Goal: Task Accomplishment & Management: Manage account settings

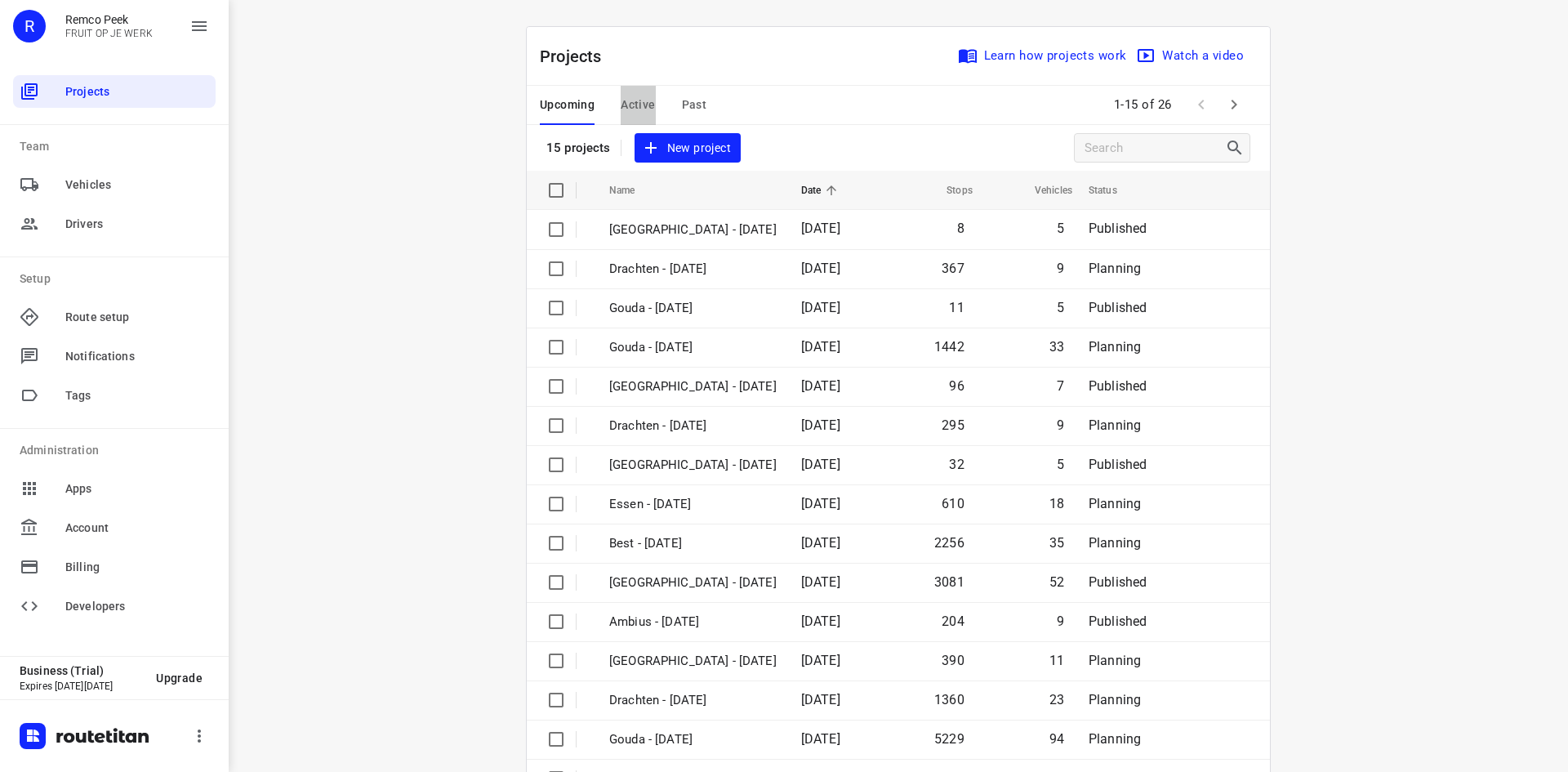
click at [634, 102] on span "Active" at bounding box center [637, 105] width 34 height 20
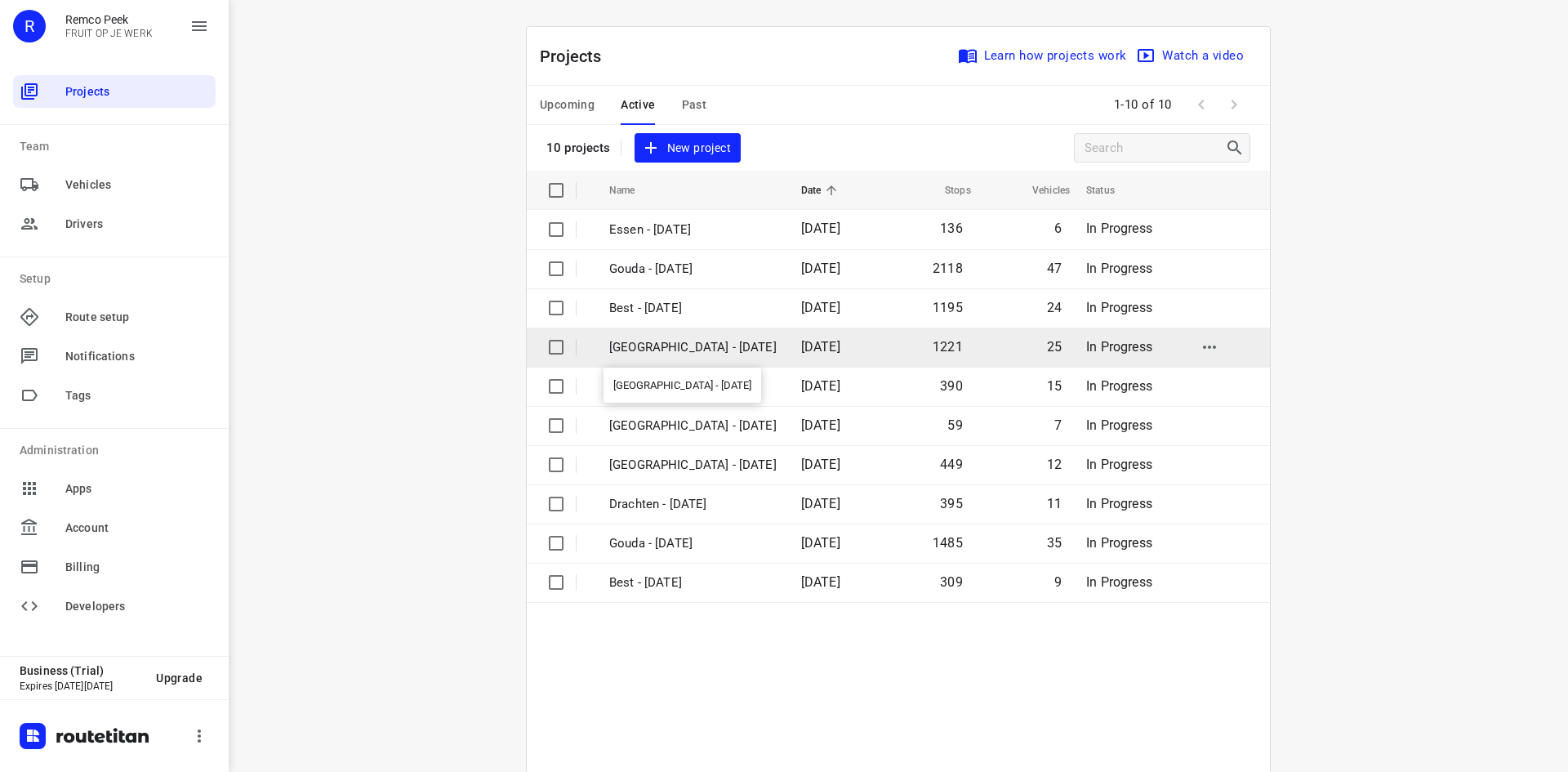
click at [707, 343] on p "Zwolle - Wednesday" at bounding box center [693, 347] width 168 height 18
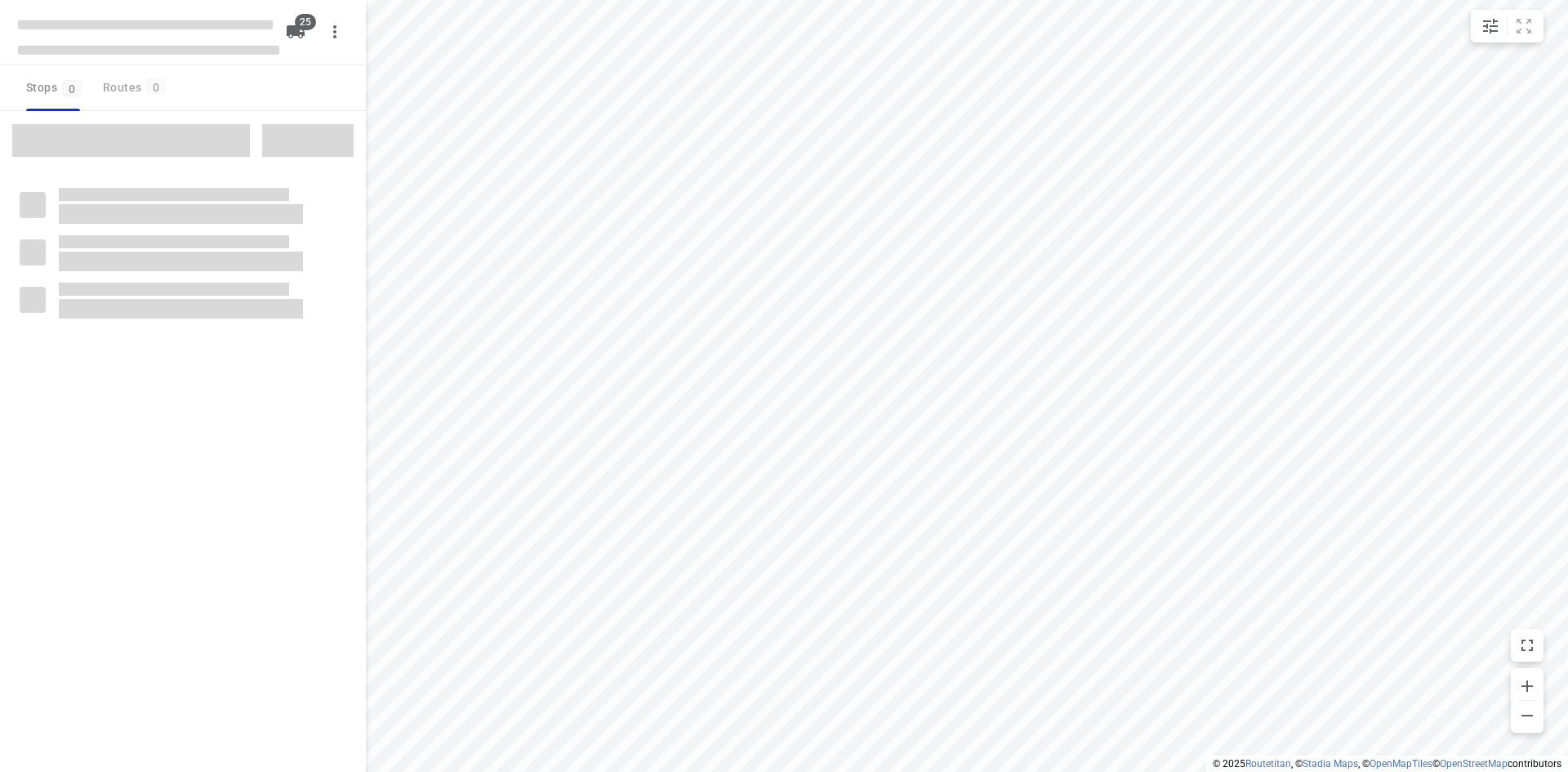
checkbox input "true"
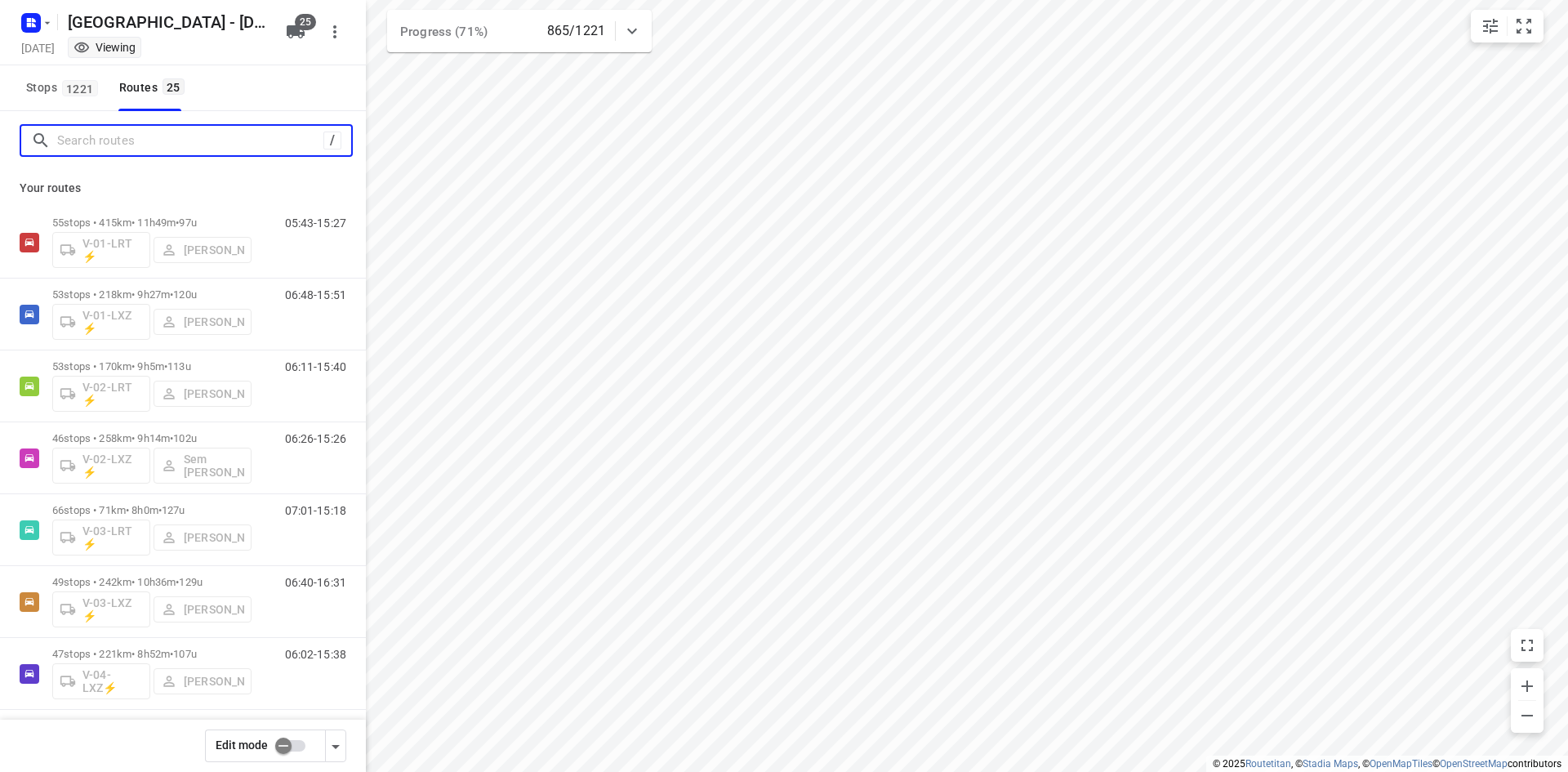
click at [238, 147] on input "Search routes" at bounding box center [190, 141] width 267 height 26
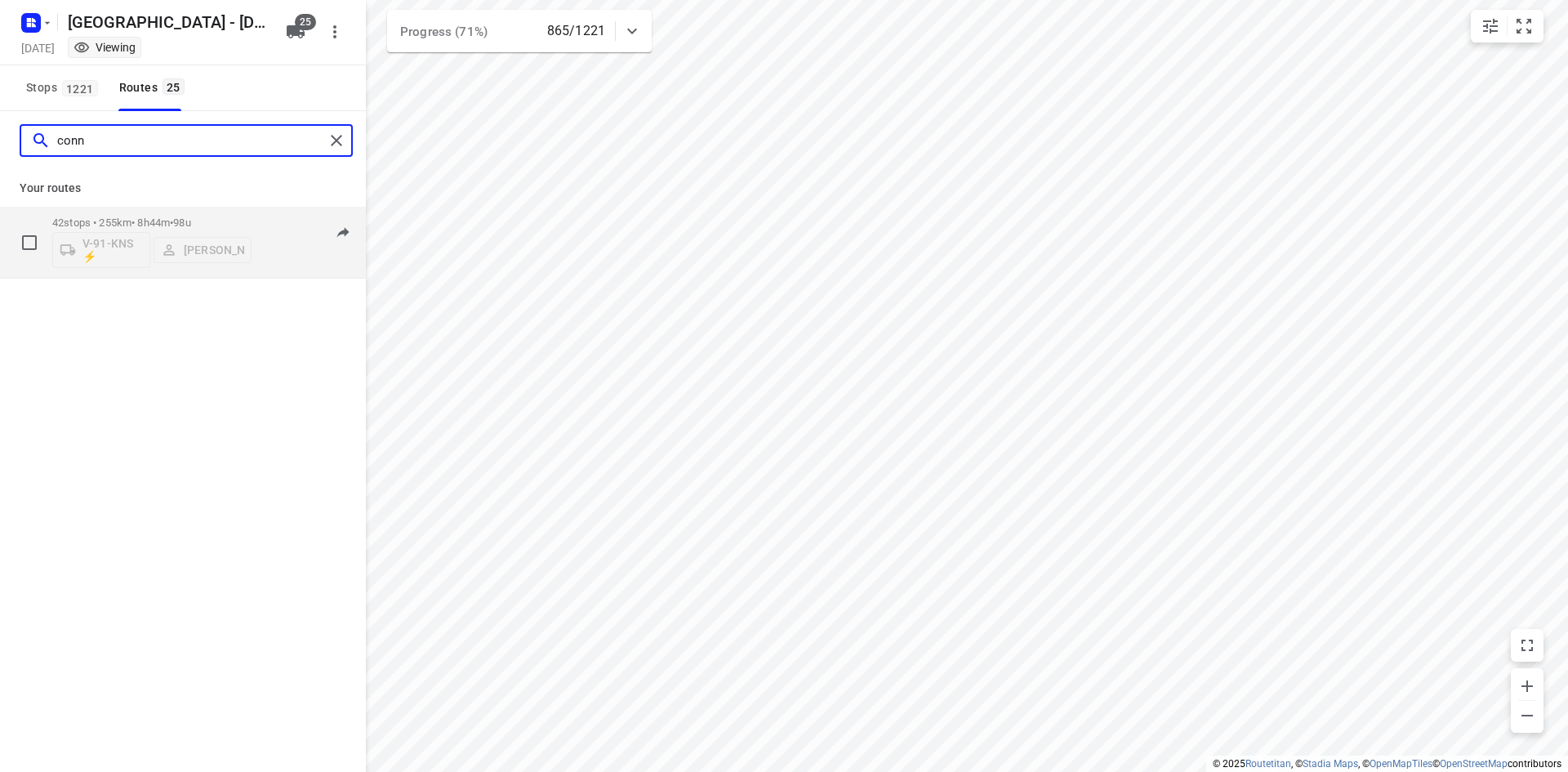
type input "conn"
click at [281, 241] on div "06:05-16:49" at bounding box center [305, 246] width 82 height 60
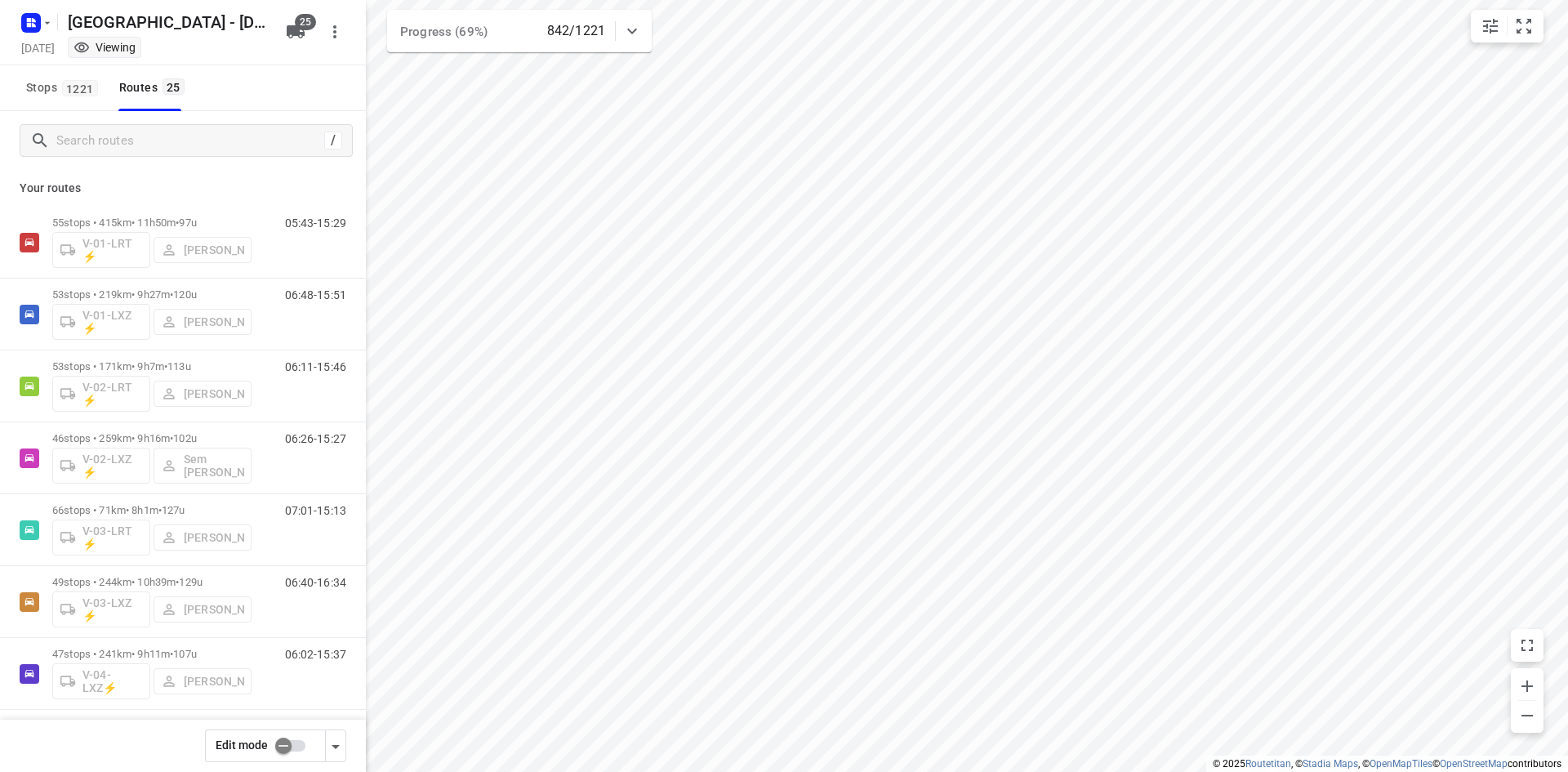
scroll to position [1301, 0]
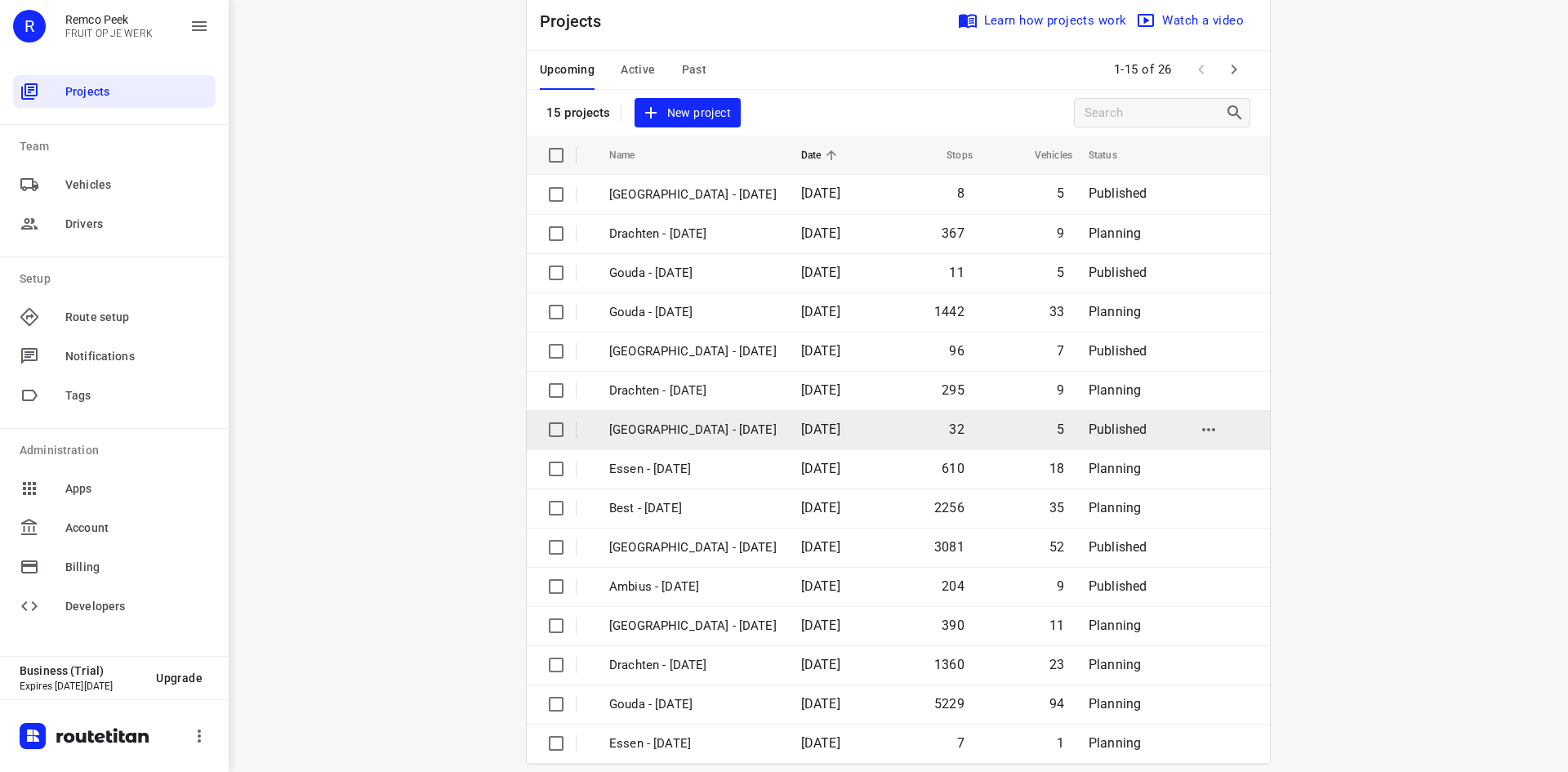
scroll to position [54, 0]
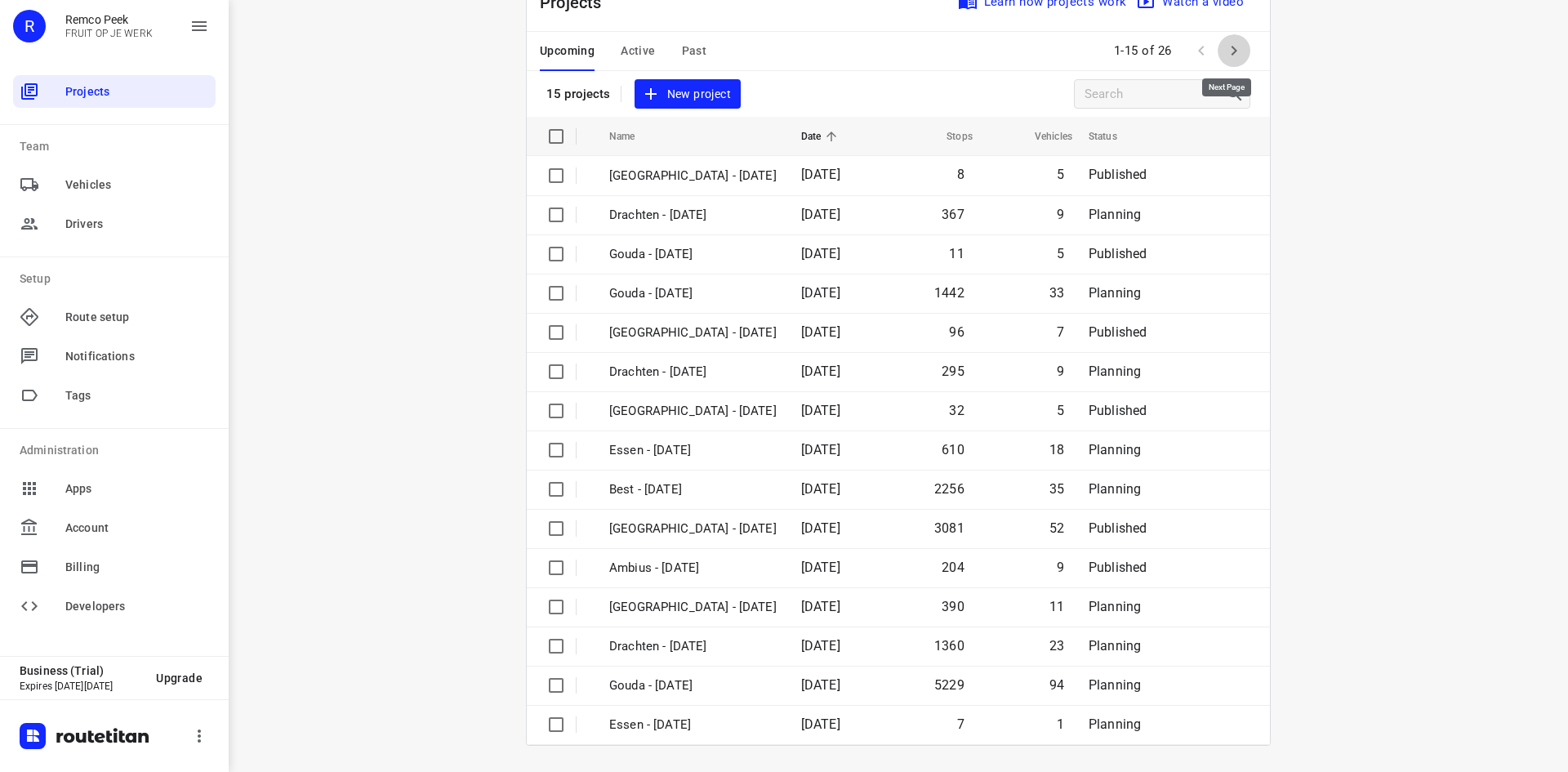
click at [1228, 48] on icon "button" at bounding box center [1234, 50] width 19 height 19
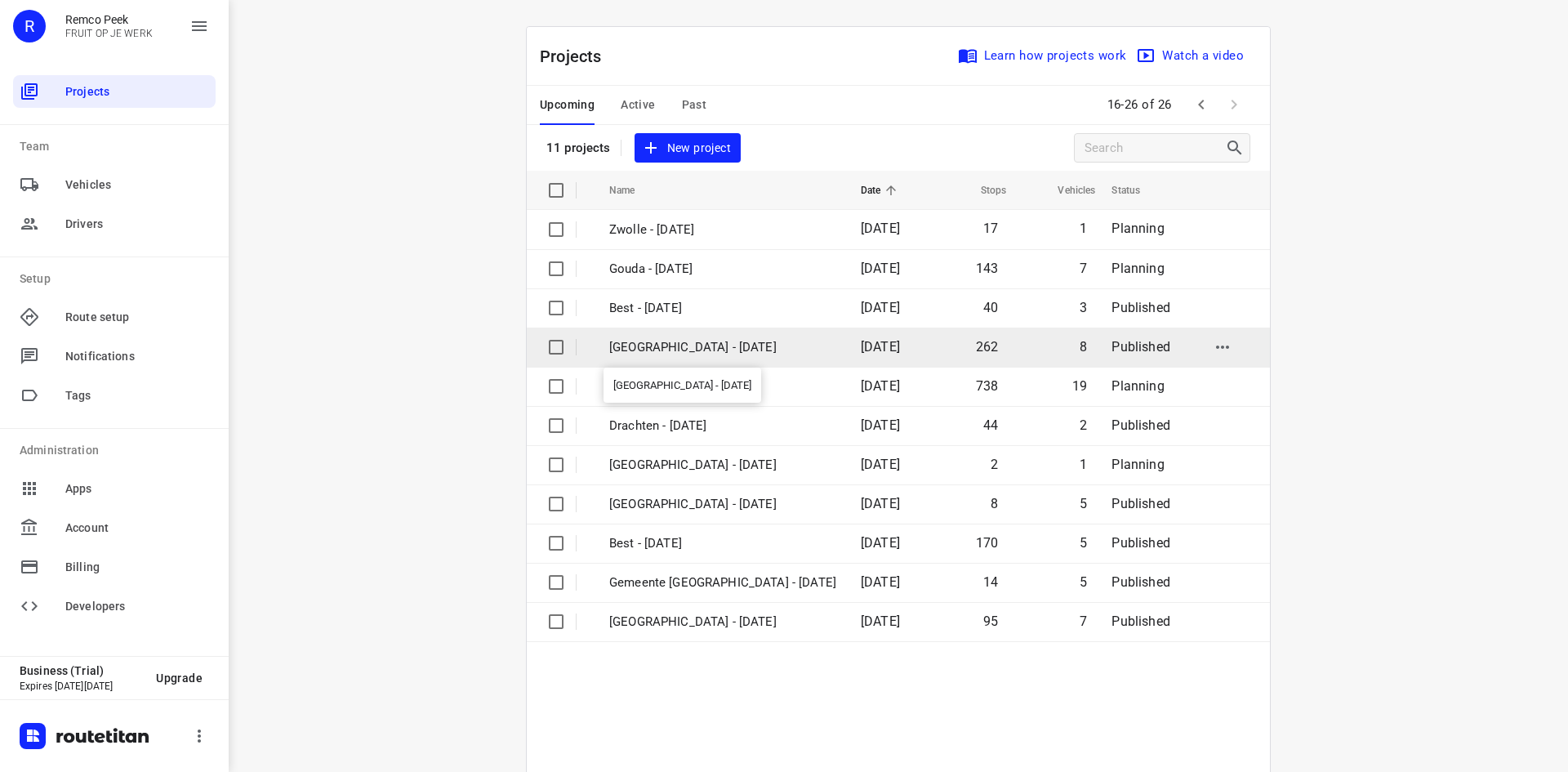
click at [691, 344] on p "[GEOGRAPHIC_DATA] - [DATE]" at bounding box center [723, 347] width 227 height 18
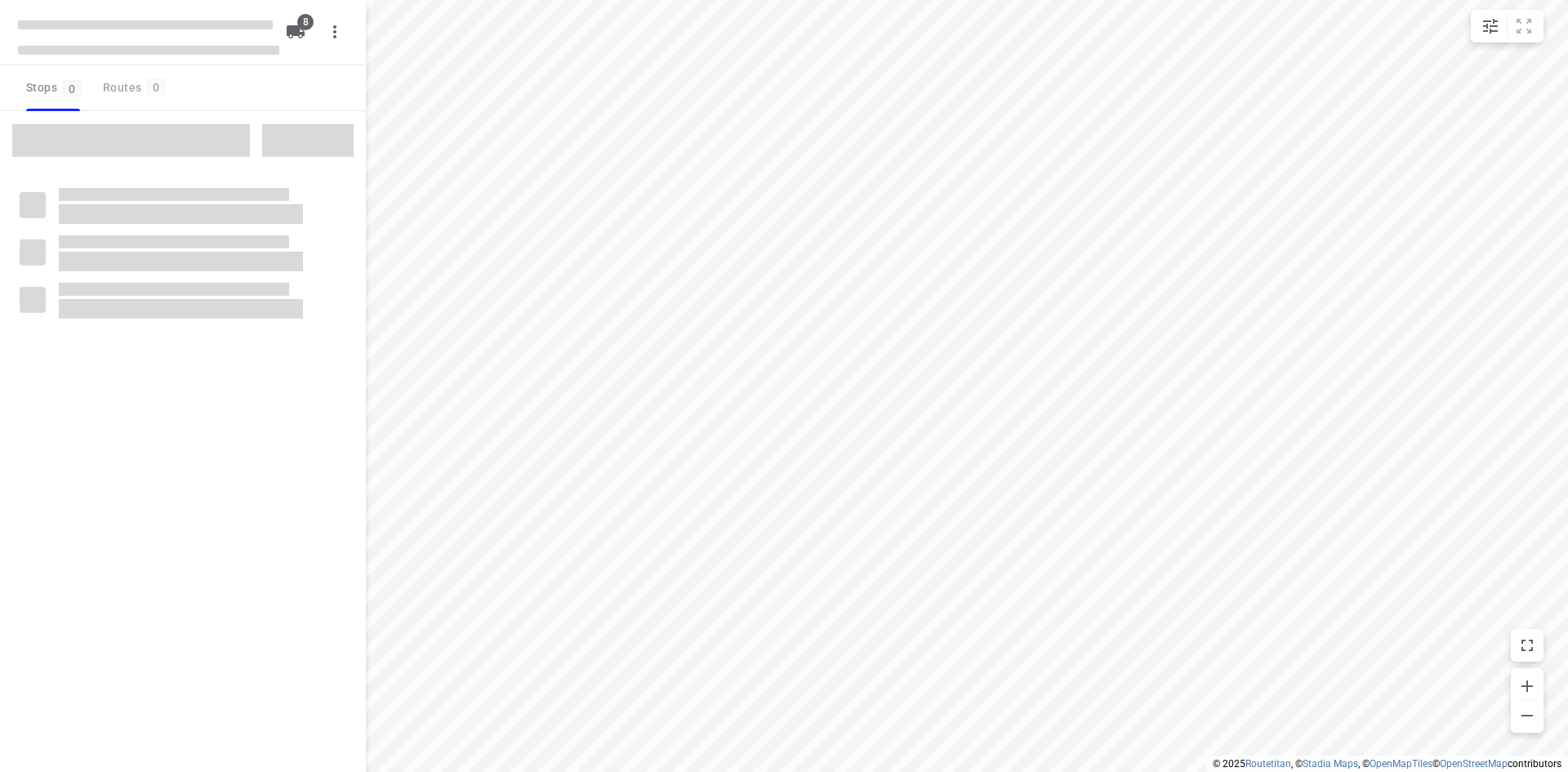
checkbox input "true"
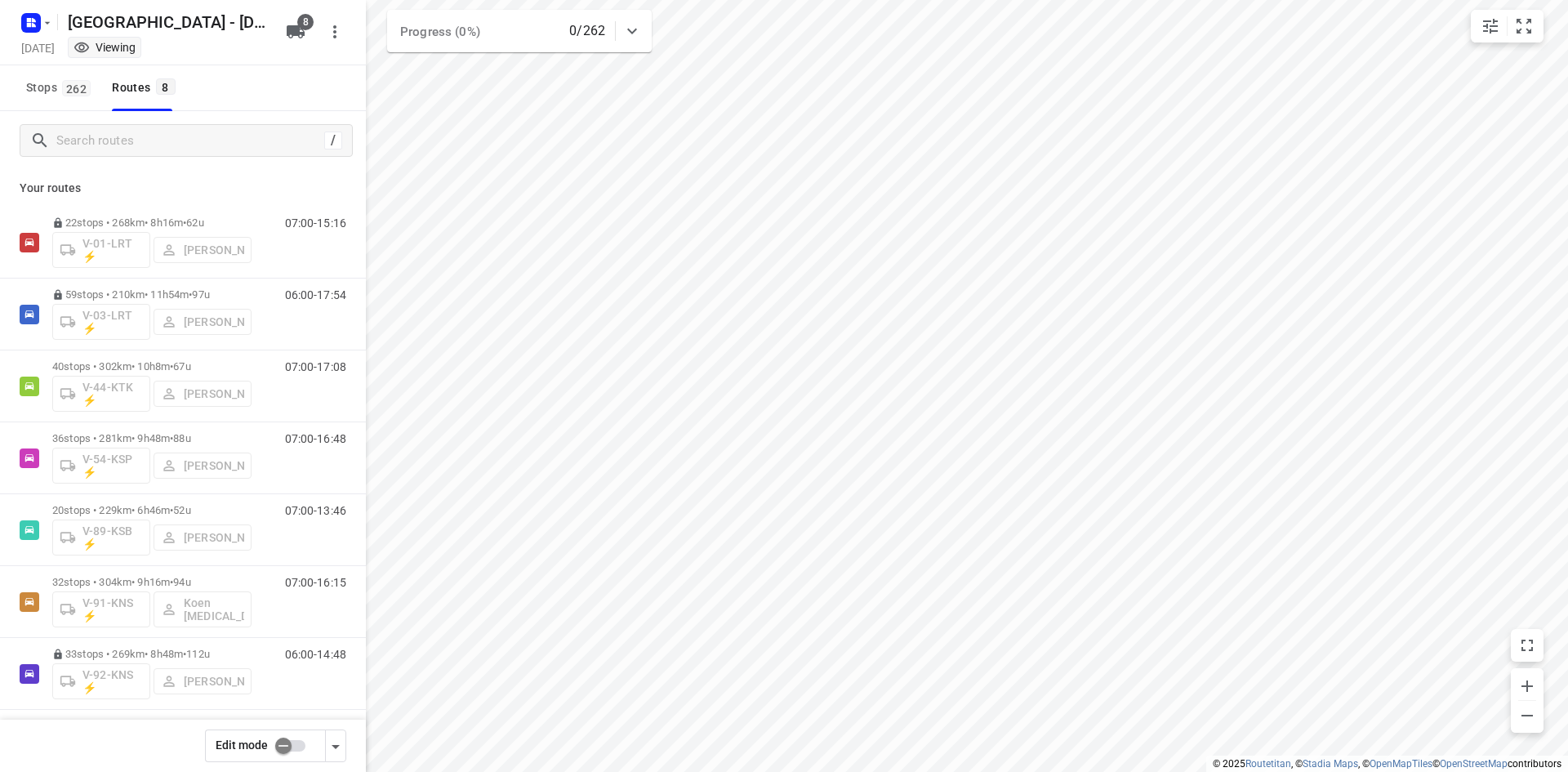
click at [285, 747] on input "checkbox" at bounding box center [283, 746] width 93 height 31
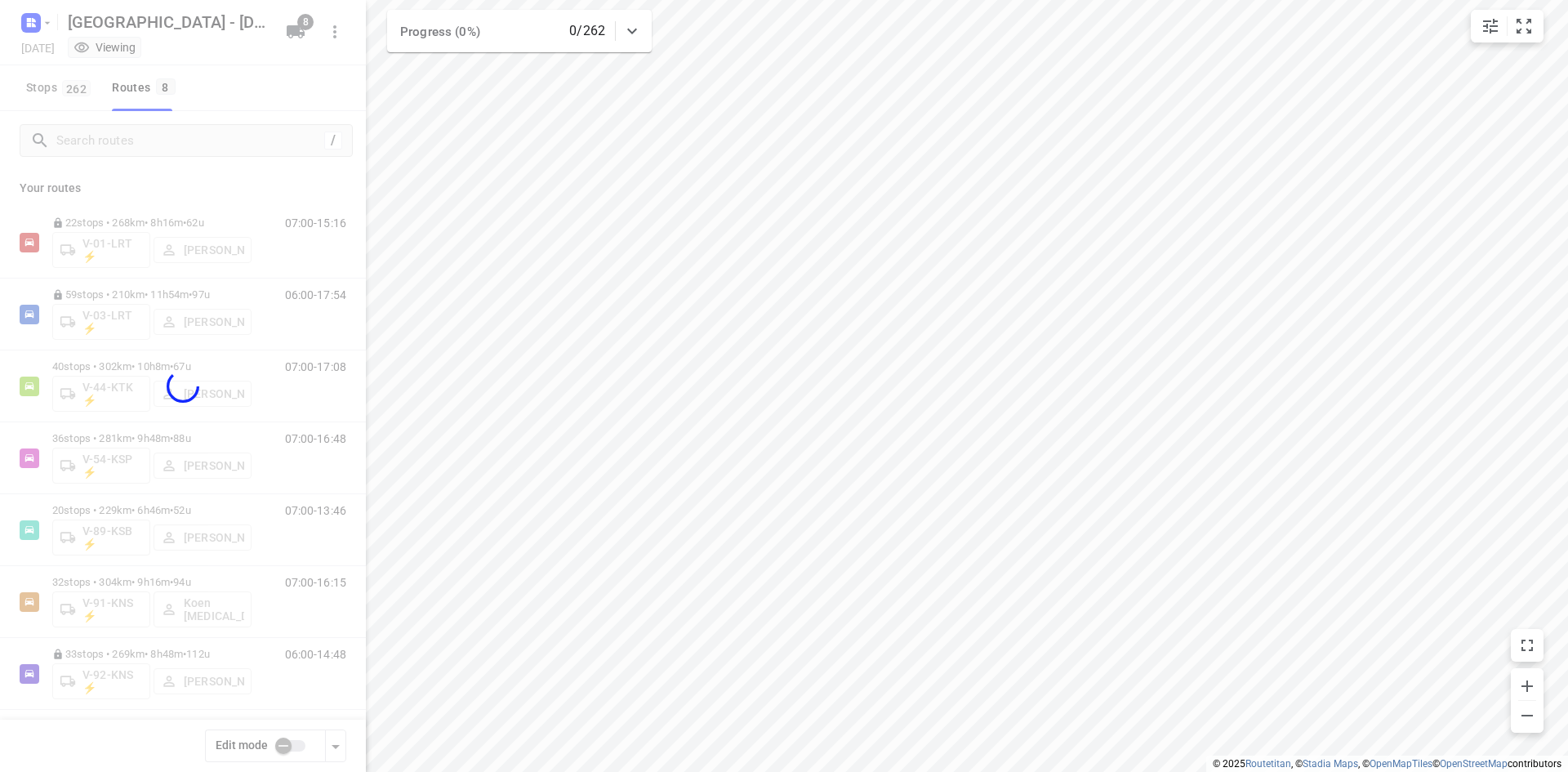
checkbox input "true"
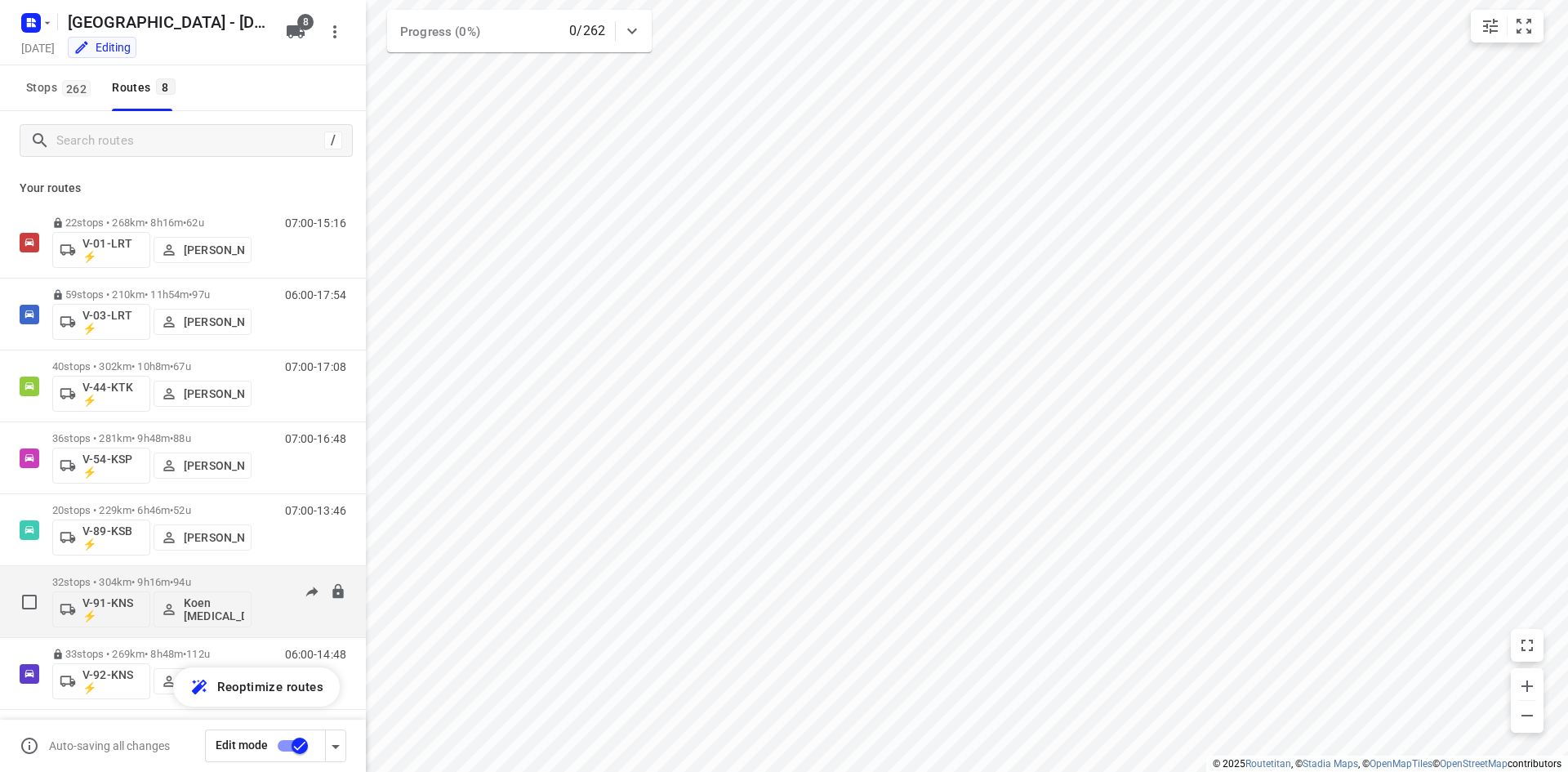
click at [201, 609] on p "Koen Logen" at bounding box center [214, 610] width 60 height 27
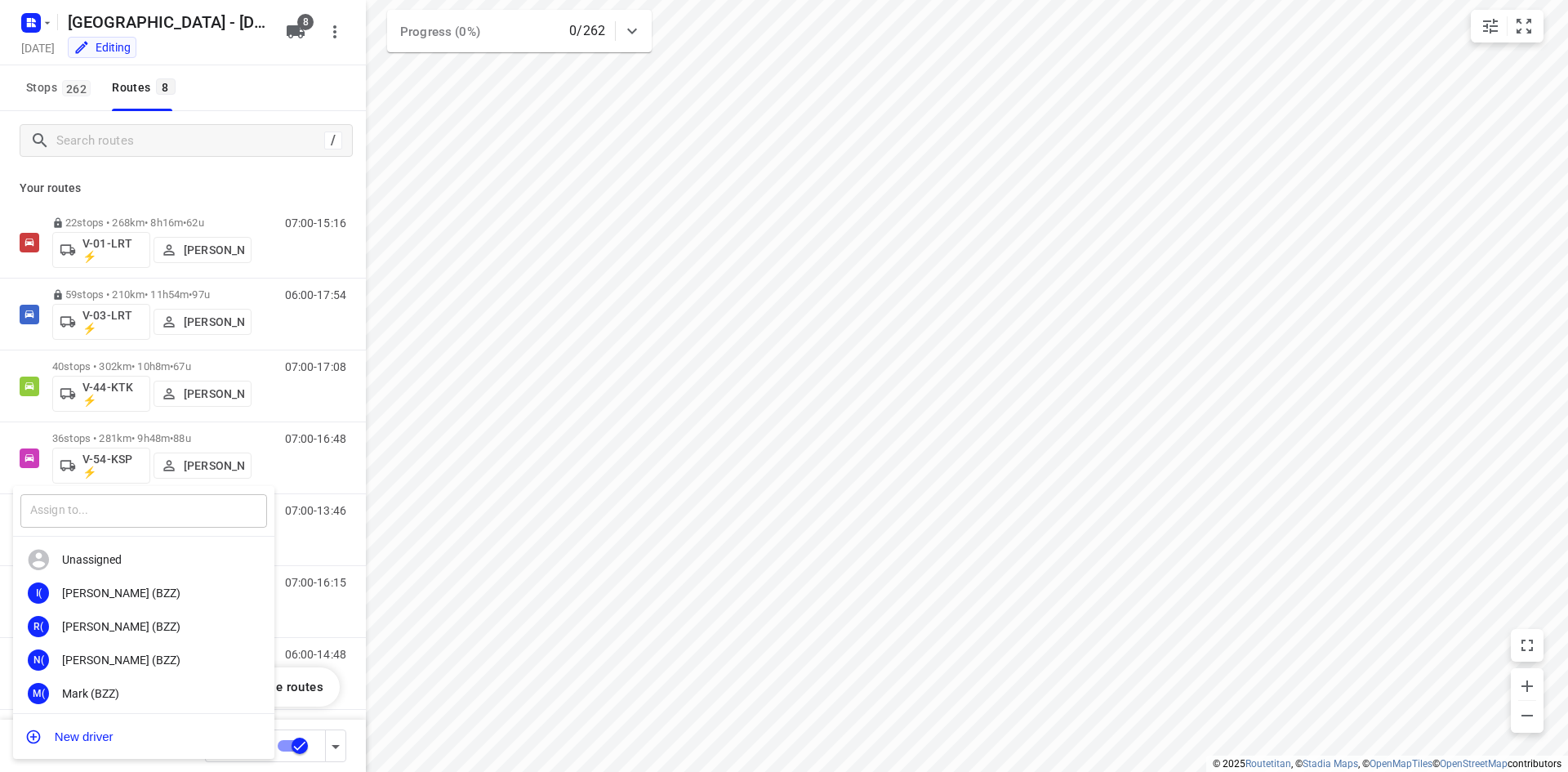
click at [173, 516] on input "text" at bounding box center [143, 511] width 247 height 34
type input "daa"
click at [120, 623] on div "Daa n Koman" at bounding box center [148, 626] width 171 height 13
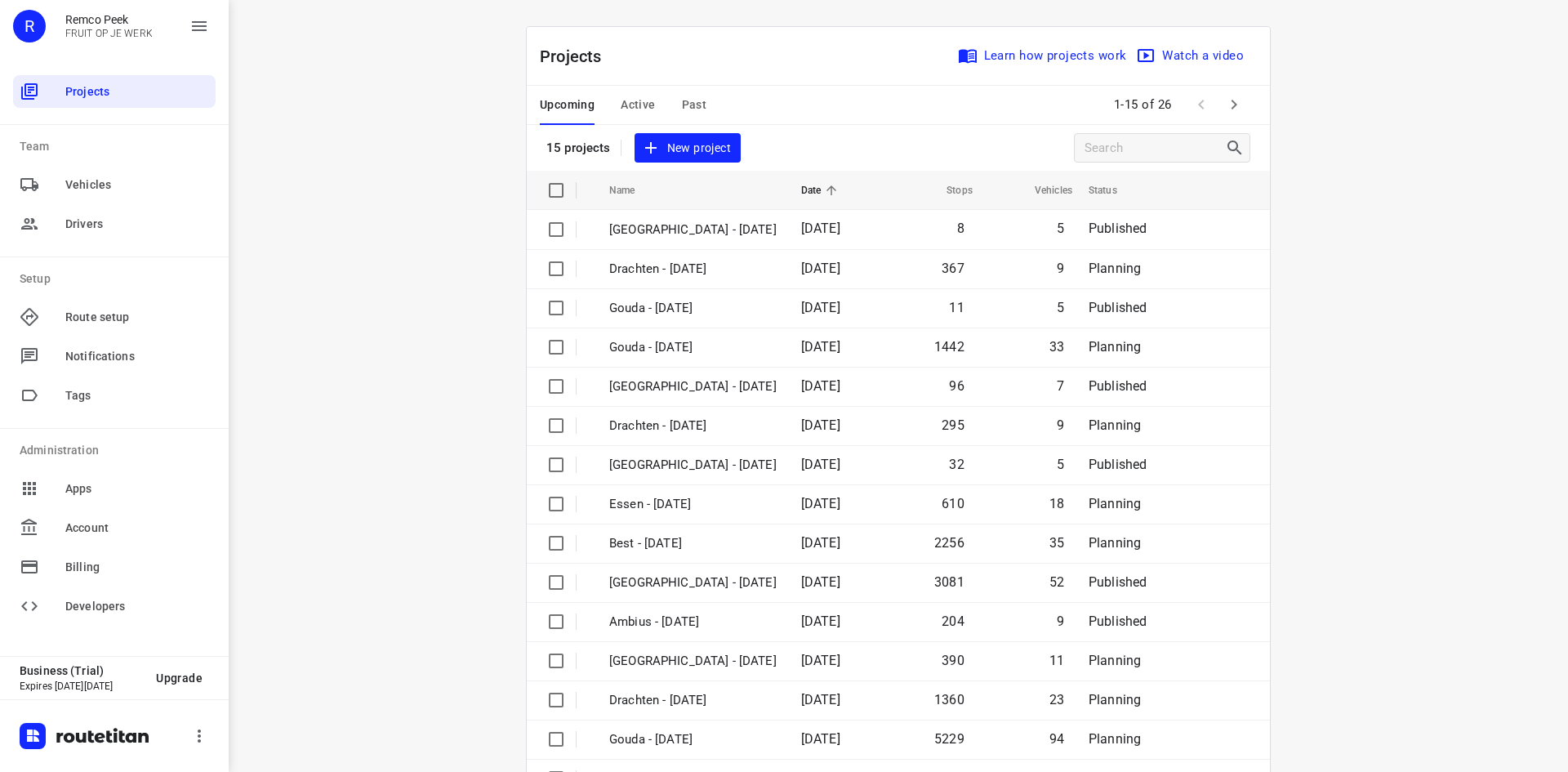
click at [1230, 100] on icon "button" at bounding box center [1234, 104] width 19 height 19
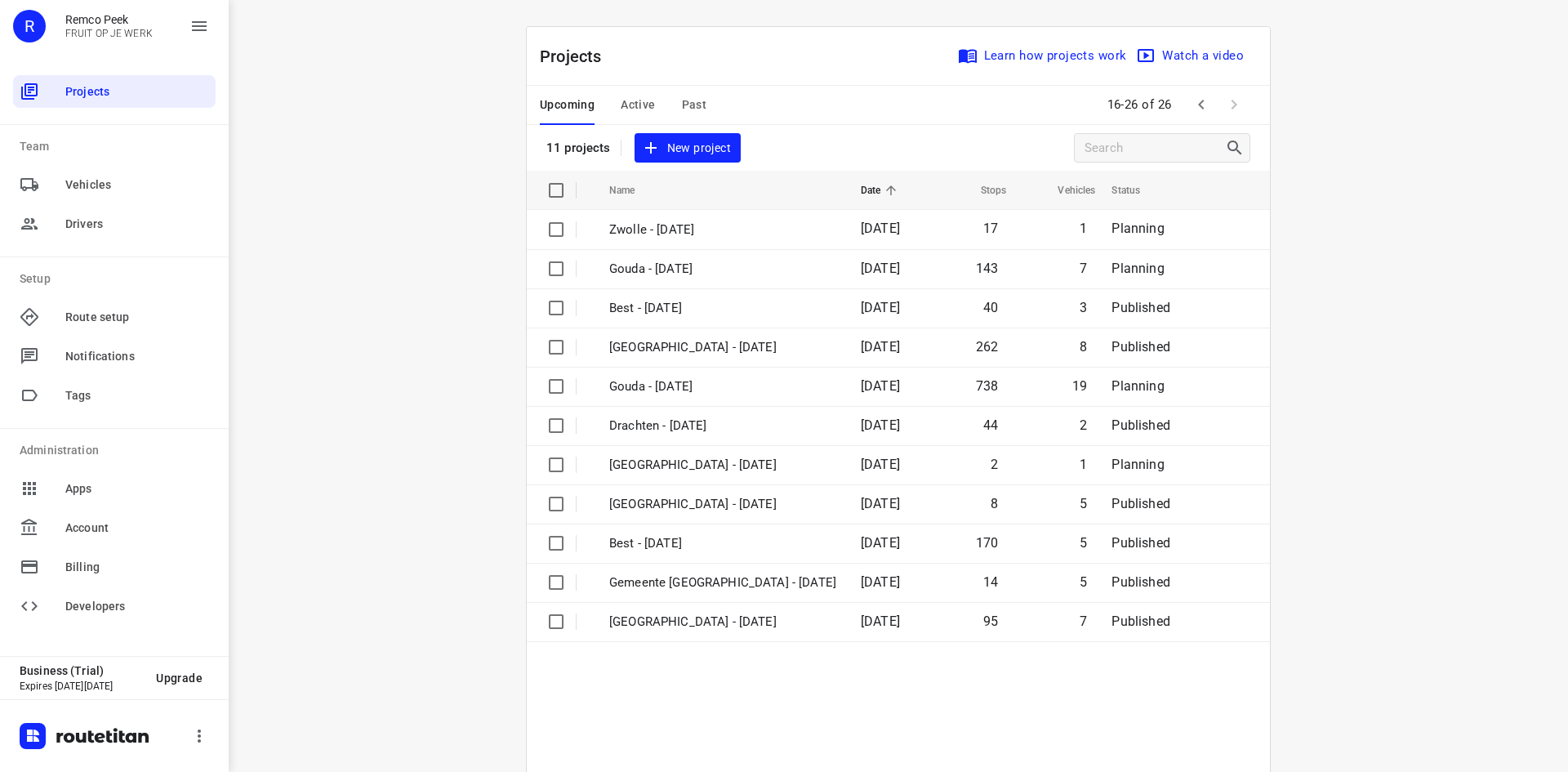
click at [628, 102] on span "Active" at bounding box center [637, 105] width 34 height 20
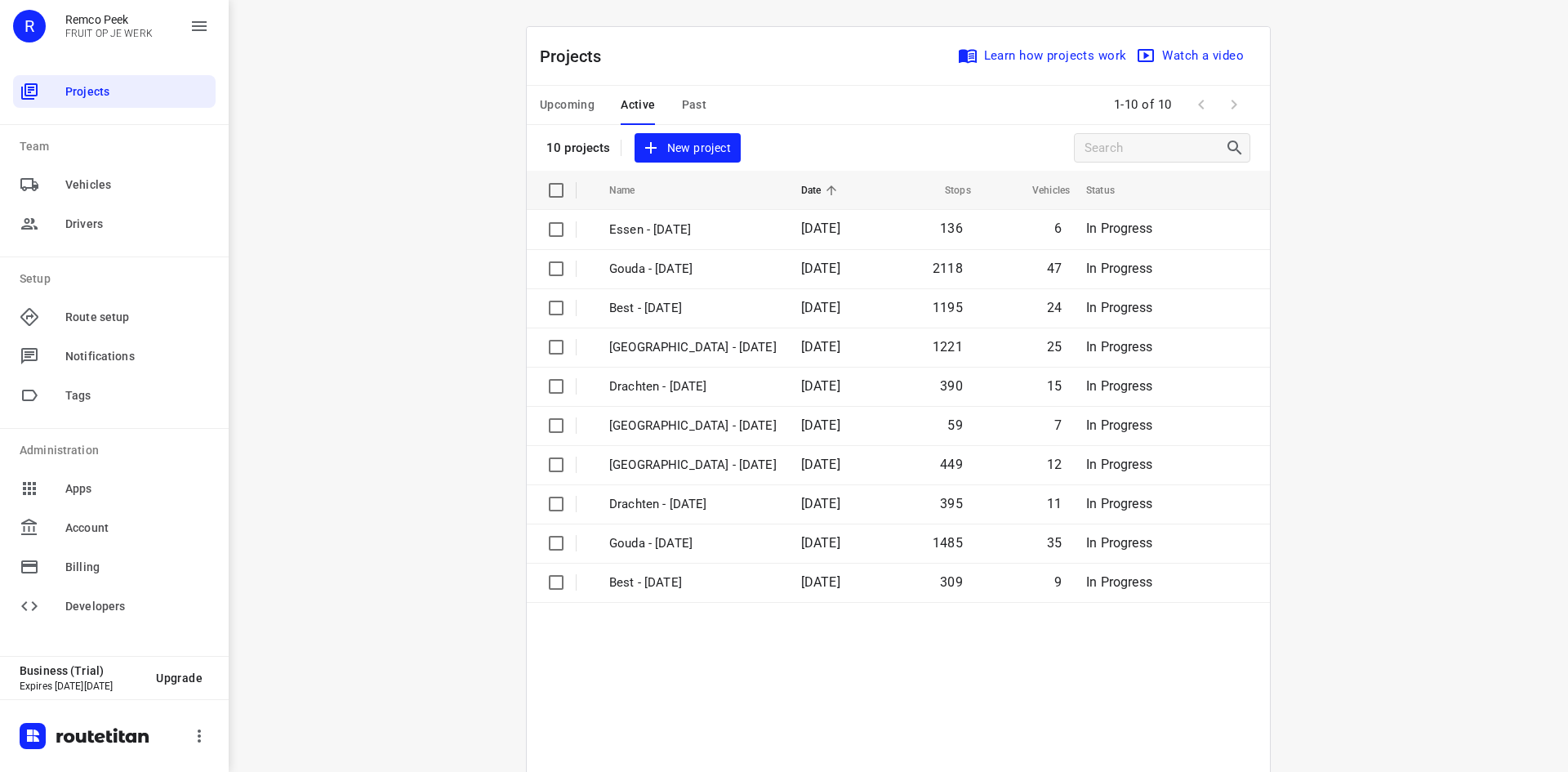
click at [545, 107] on span "Upcoming" at bounding box center [567, 105] width 55 height 20
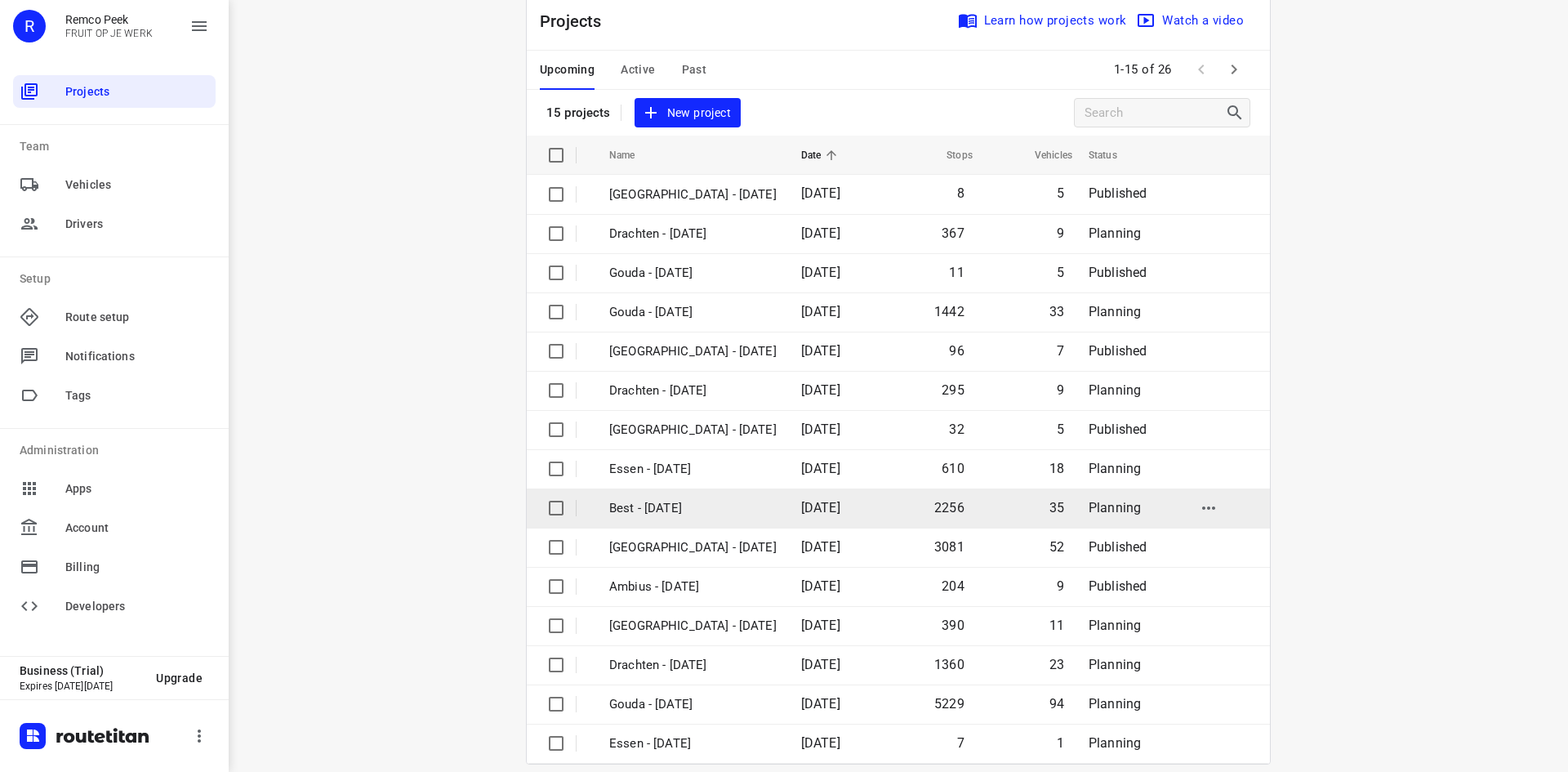
scroll to position [54, 0]
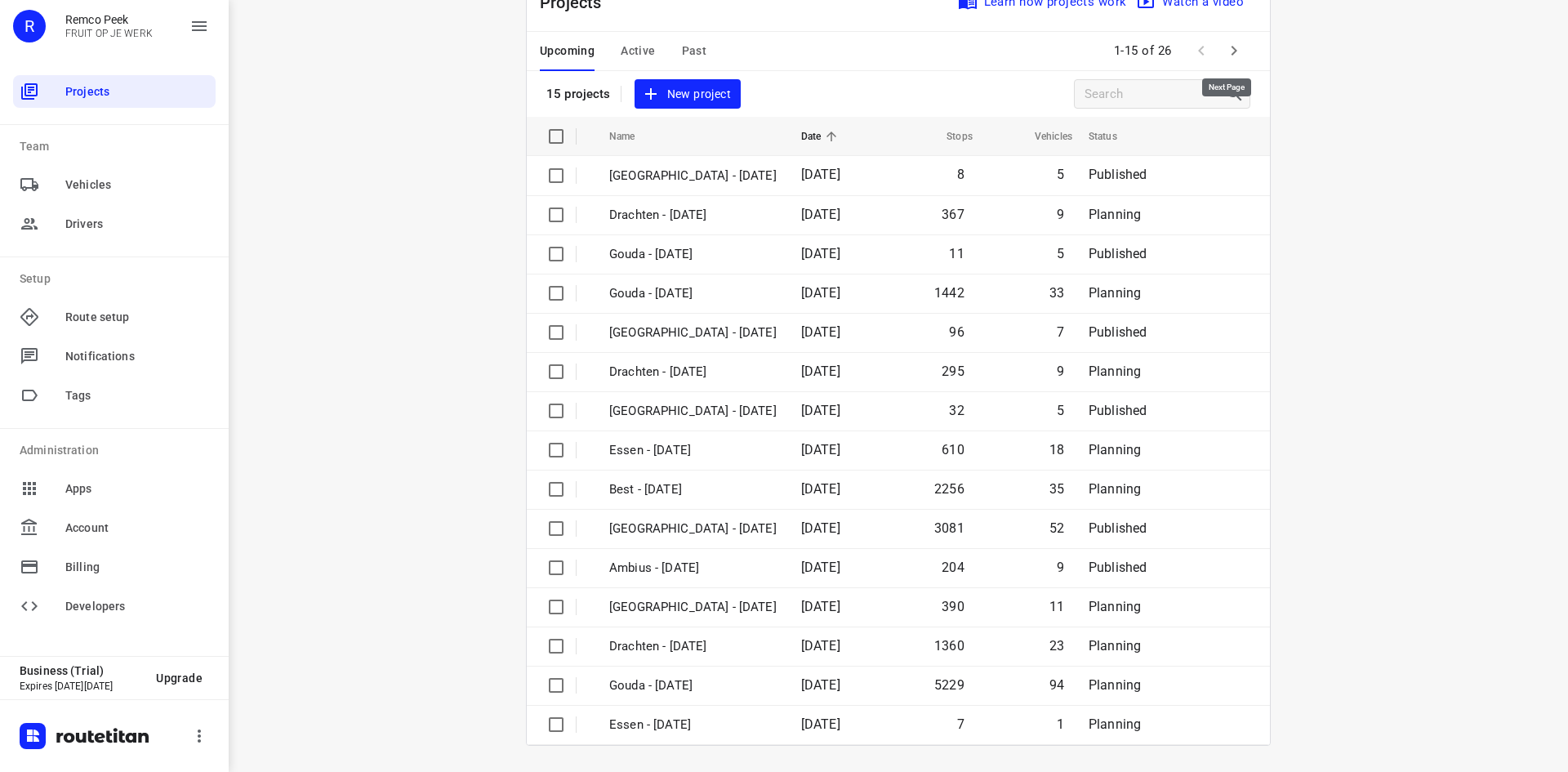
click at [1227, 55] on icon "button" at bounding box center [1234, 50] width 19 height 19
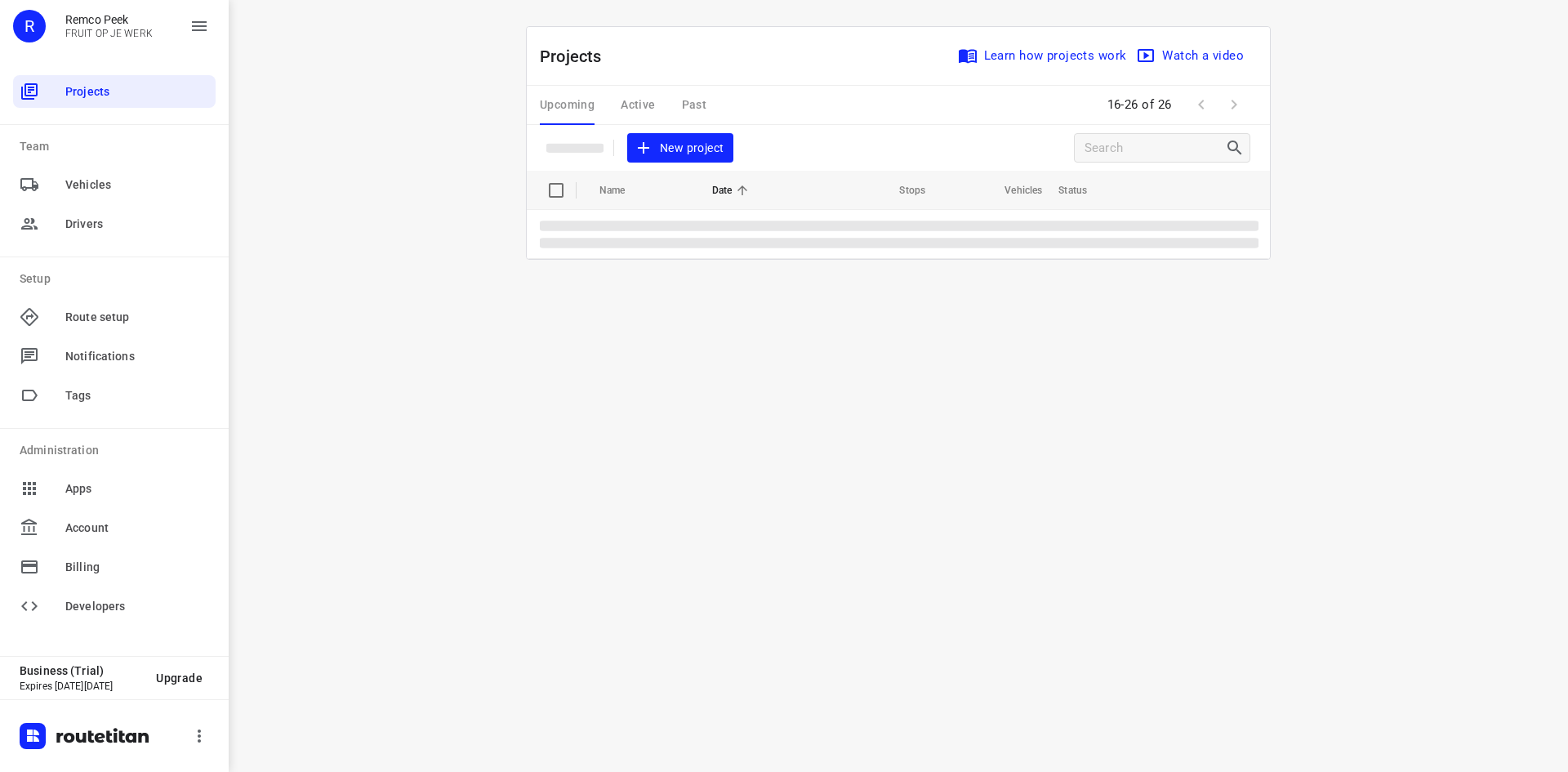
scroll to position [0, 0]
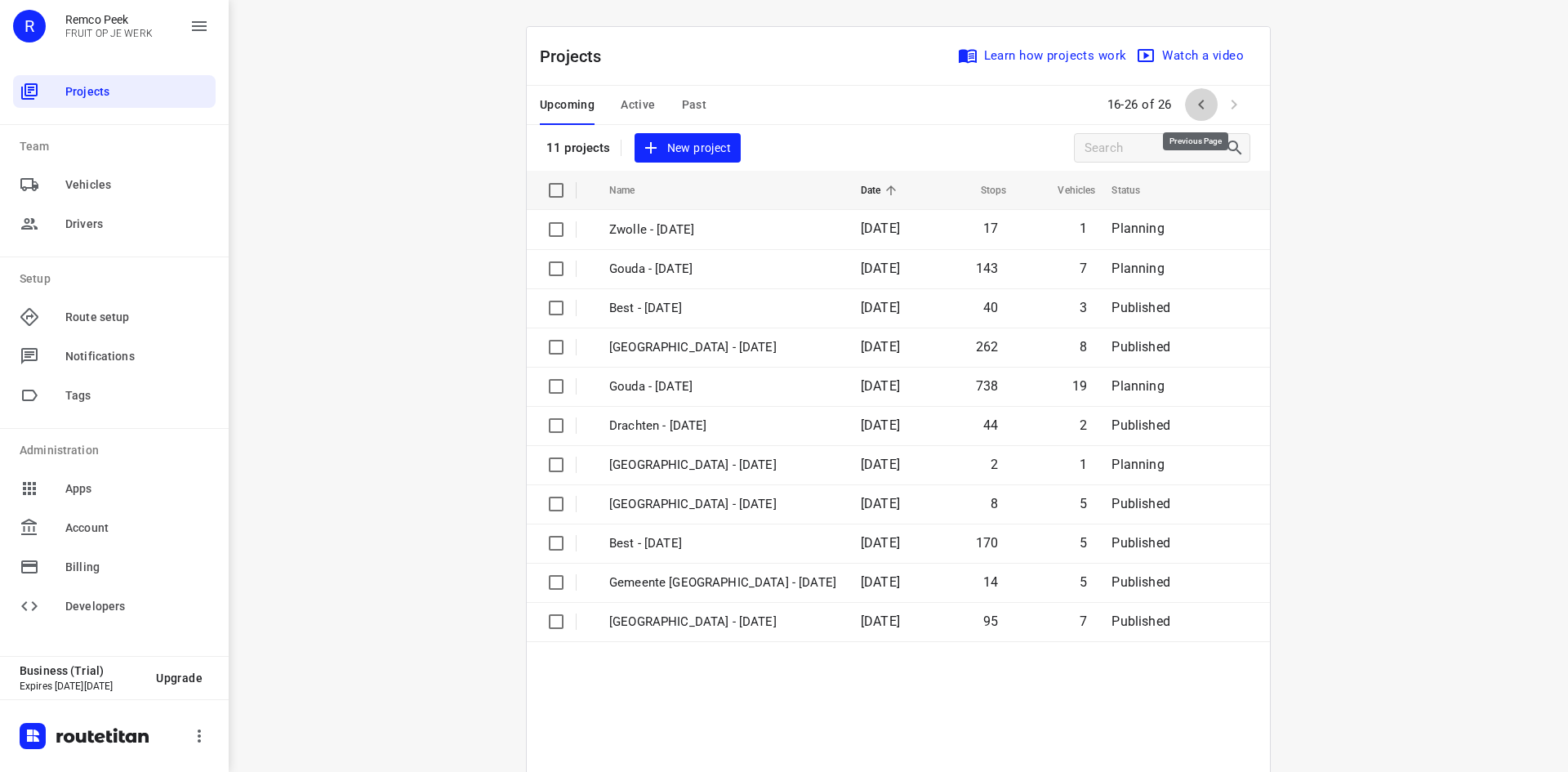
click at [1194, 102] on icon "button" at bounding box center [1201, 104] width 19 height 19
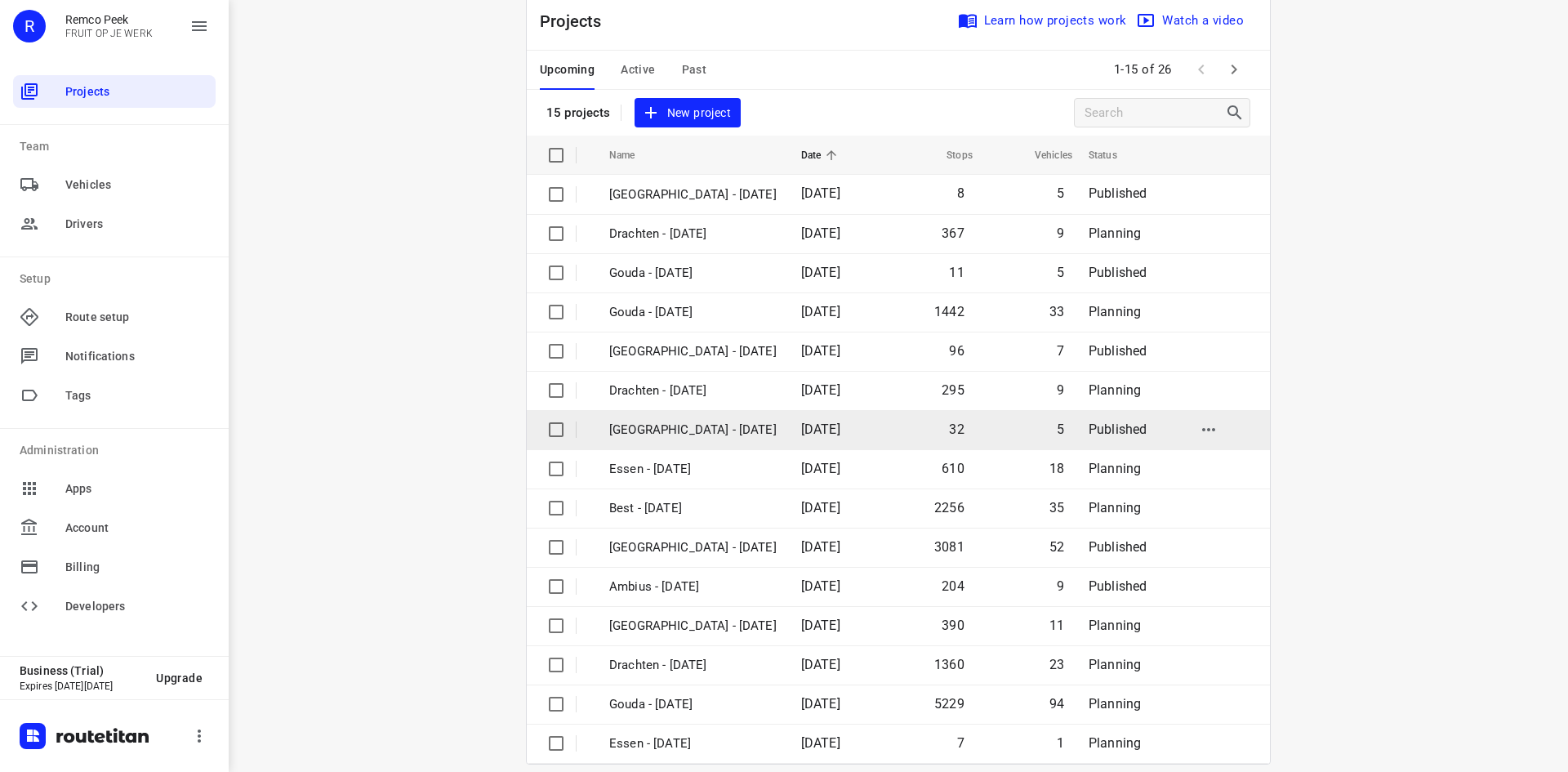
scroll to position [54, 0]
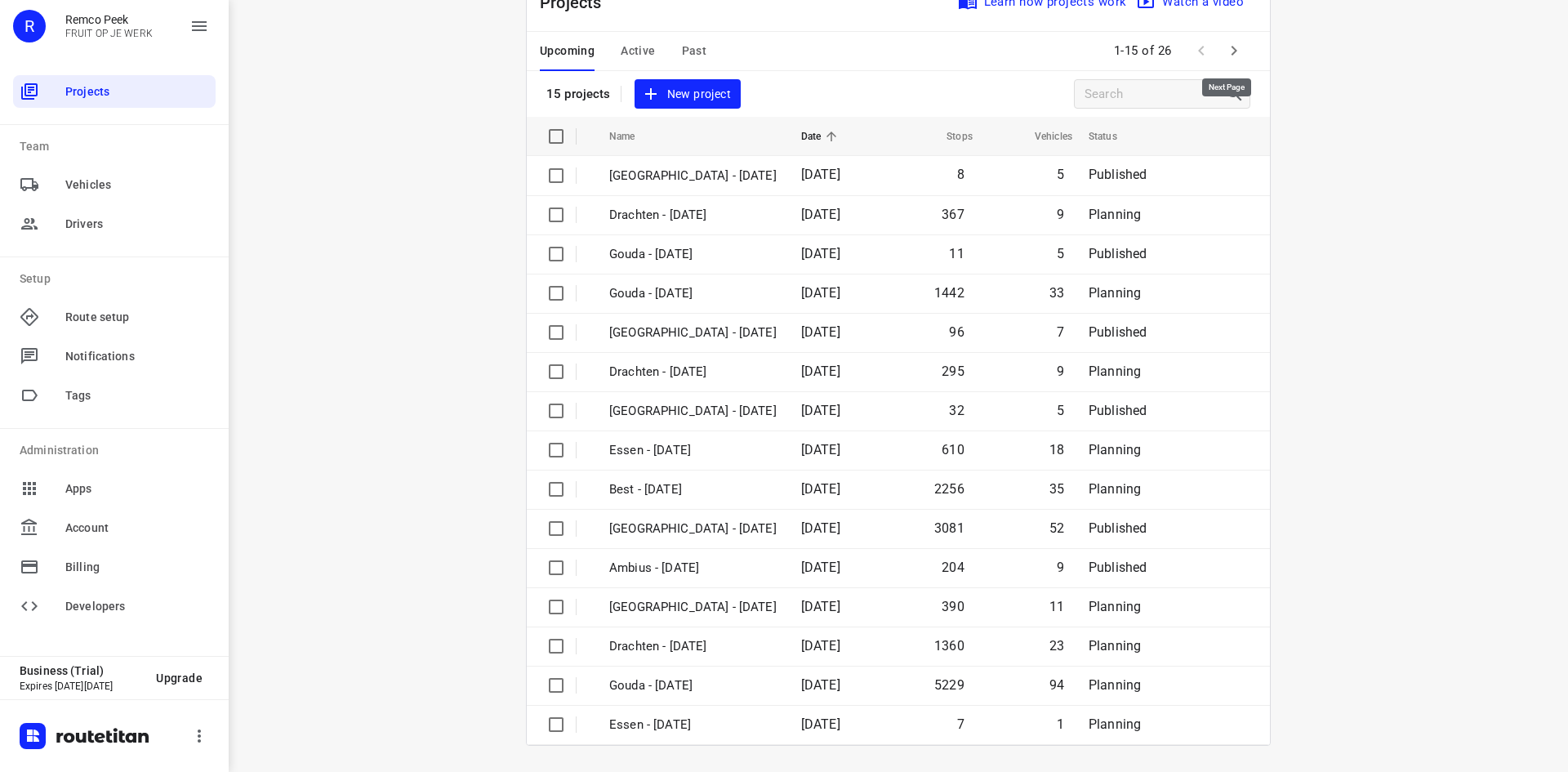
click at [1226, 51] on icon "button" at bounding box center [1234, 50] width 19 height 19
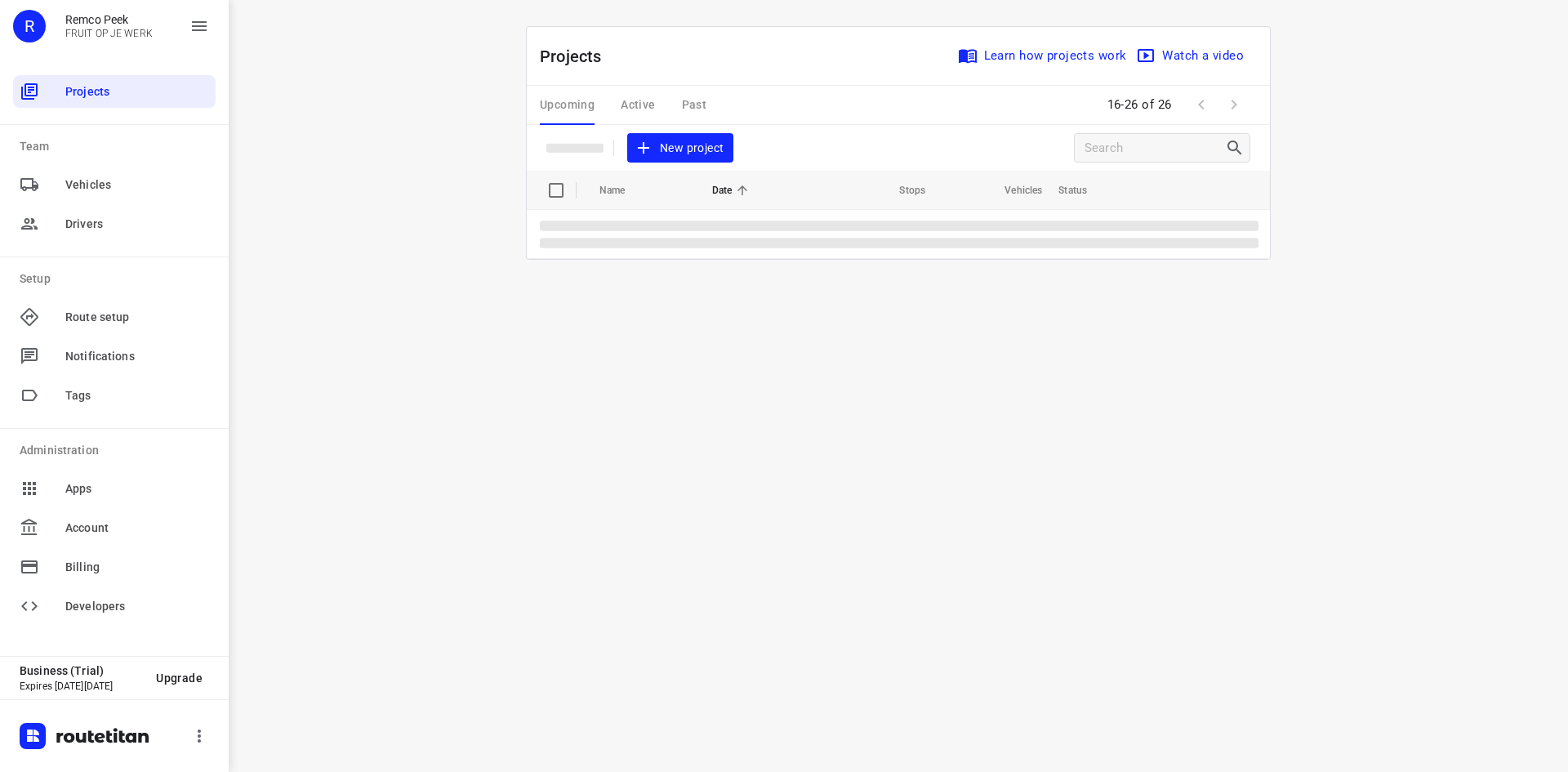
scroll to position [0, 0]
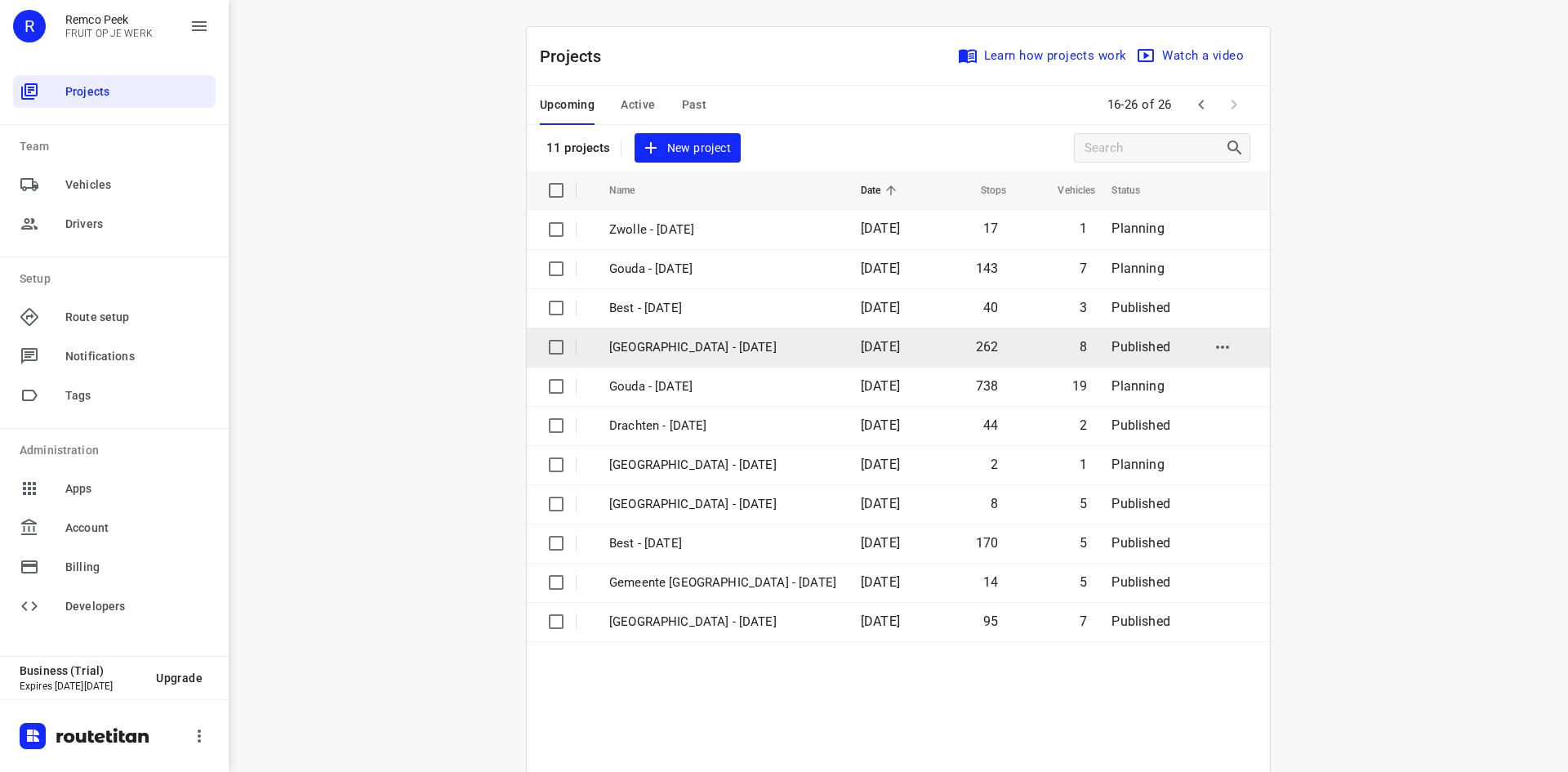
click at [673, 344] on p "Zwolle - Thursday" at bounding box center [723, 347] width 227 height 18
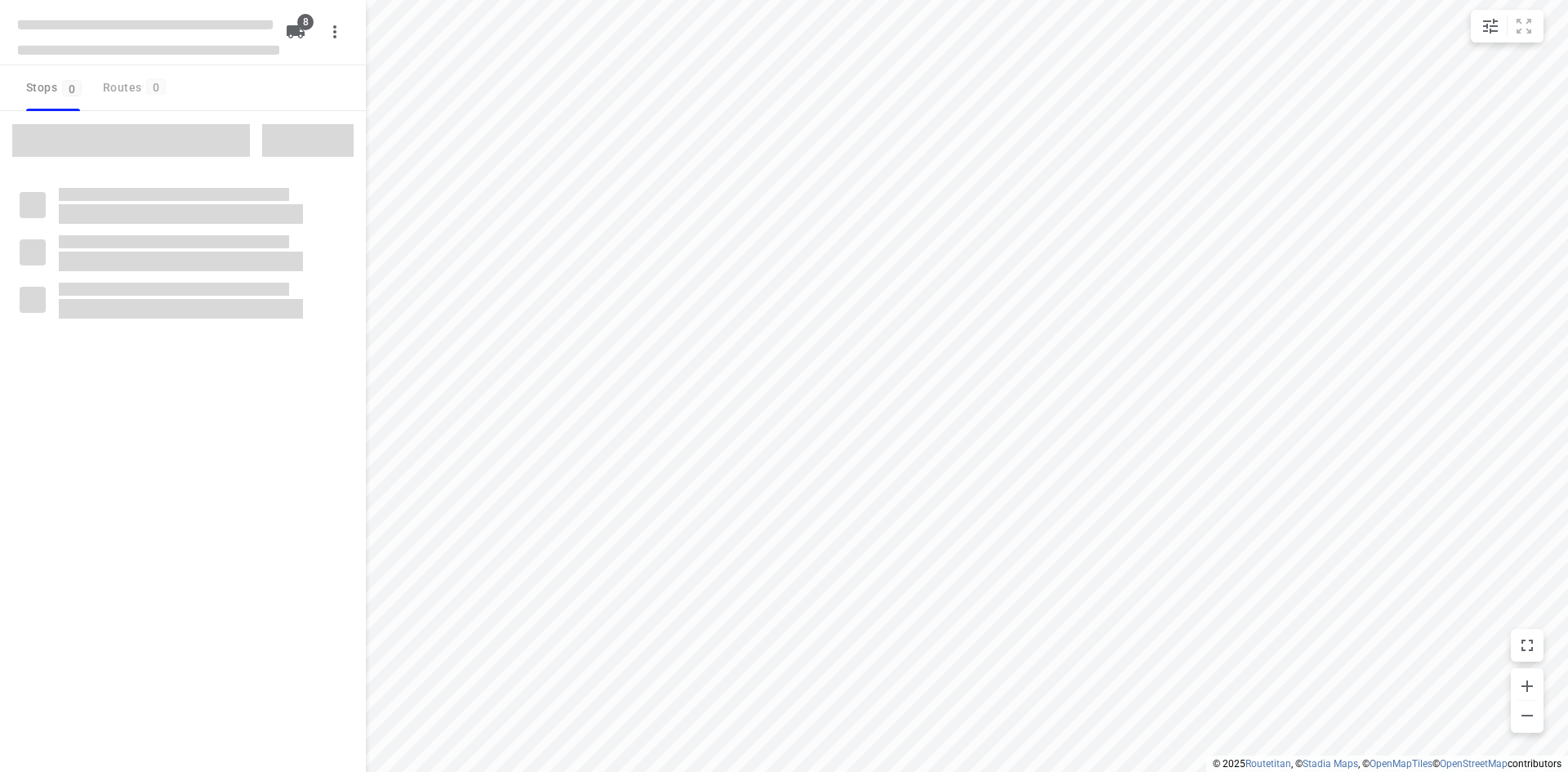
checkbox input "true"
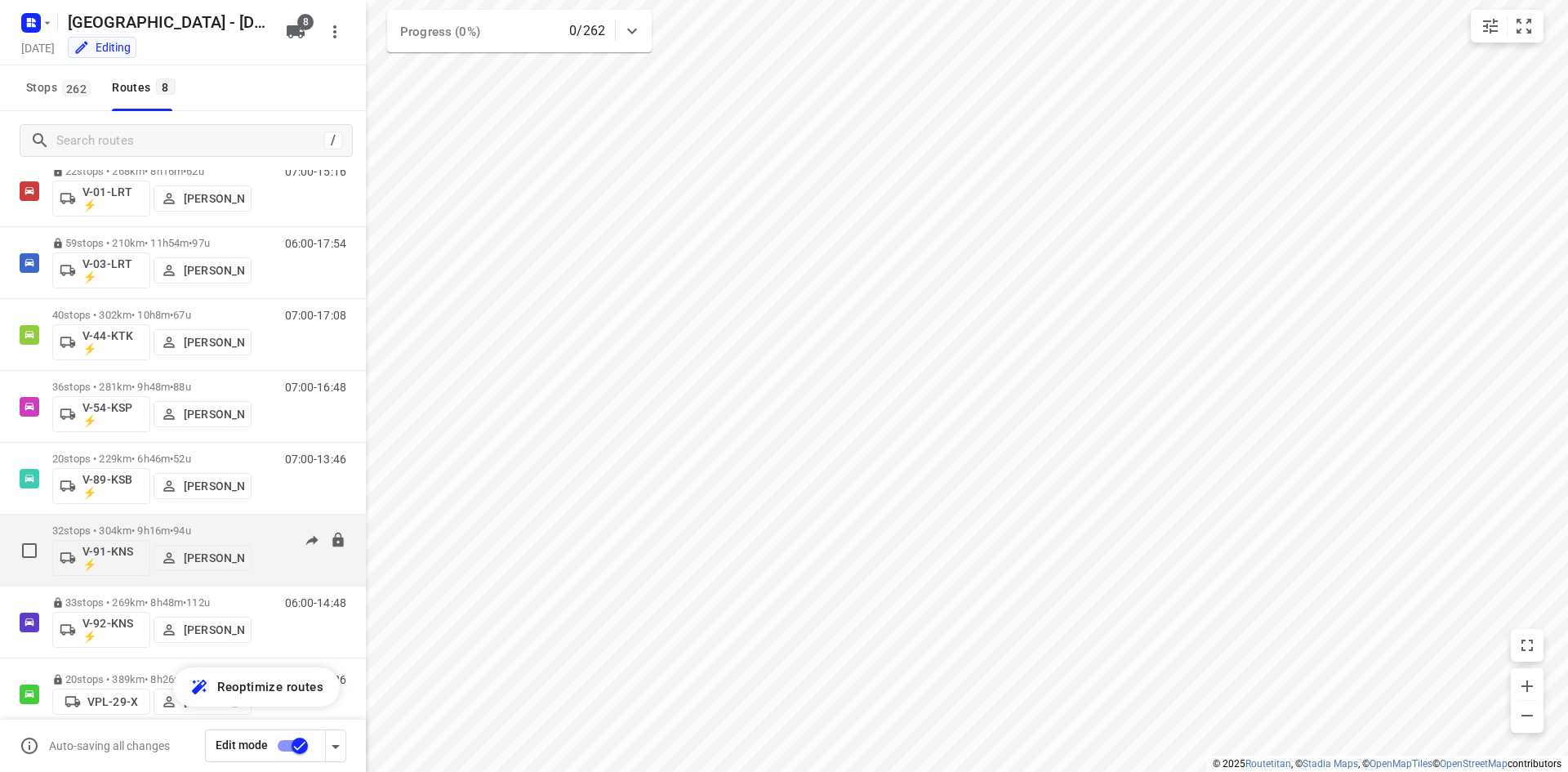
scroll to position [79, 0]
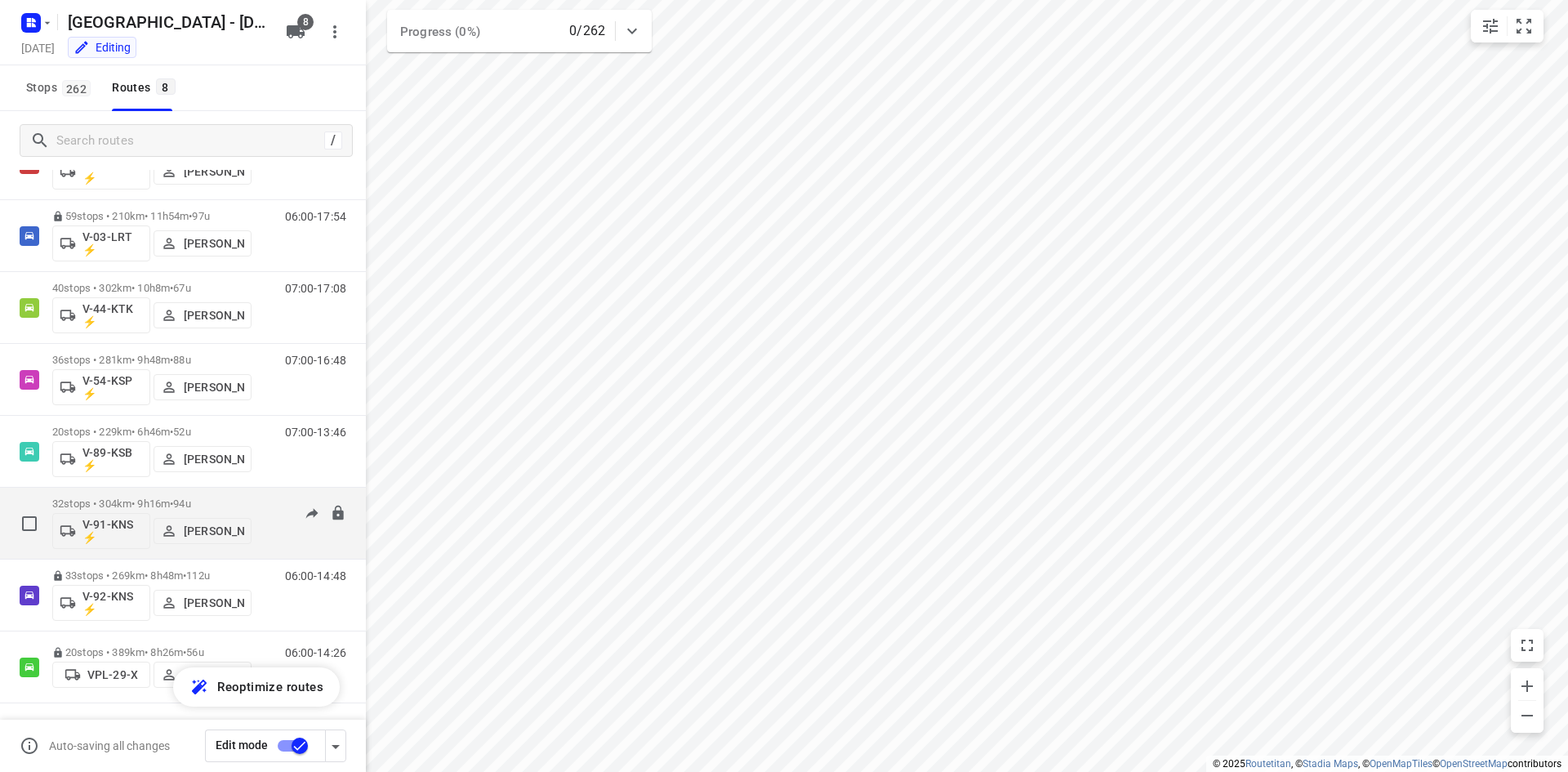
click at [199, 525] on p "Daan Koman" at bounding box center [214, 531] width 60 height 13
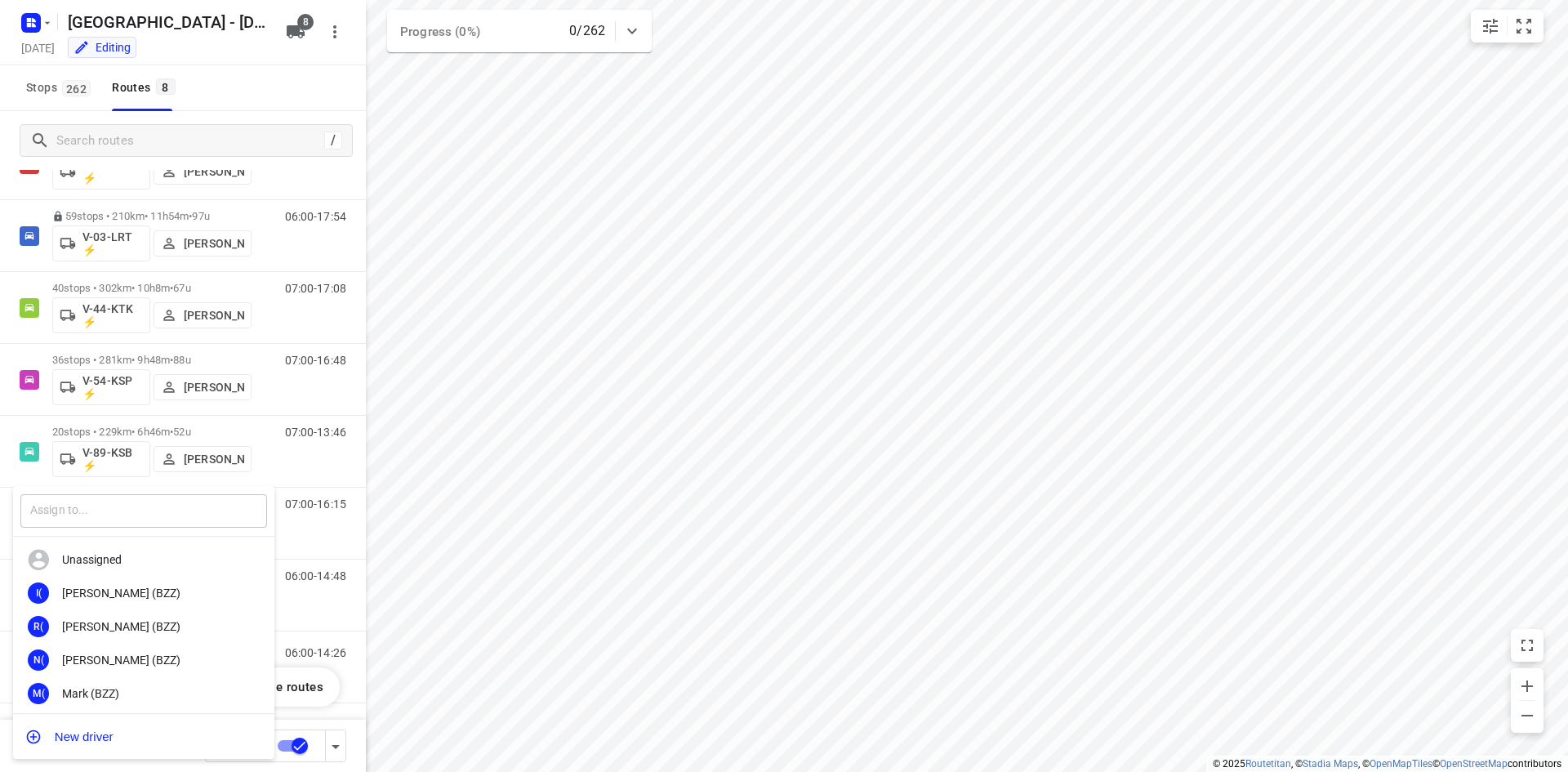
click at [110, 517] on input "text" at bounding box center [143, 511] width 247 height 34
type input "w"
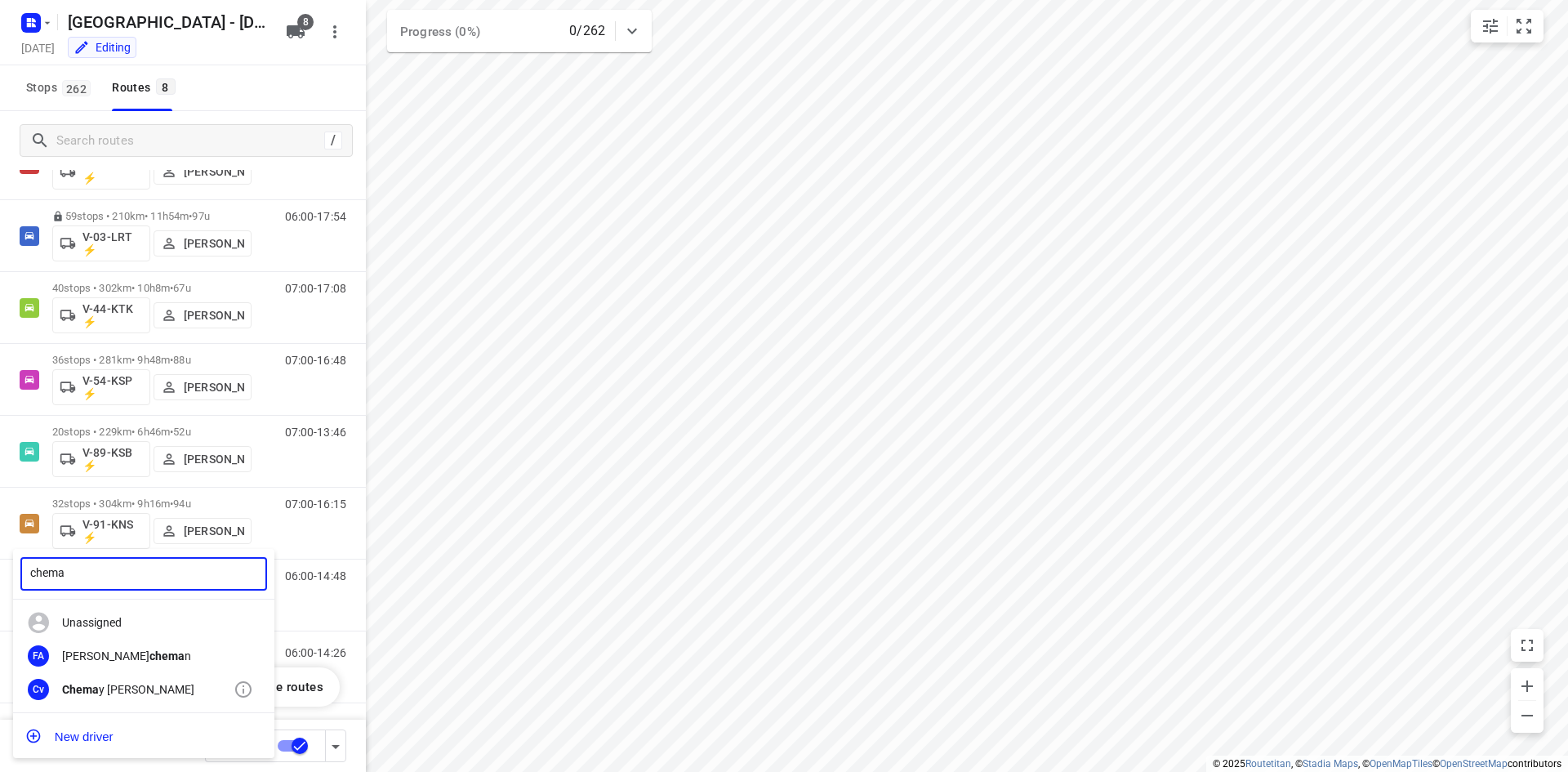
type input "chema"
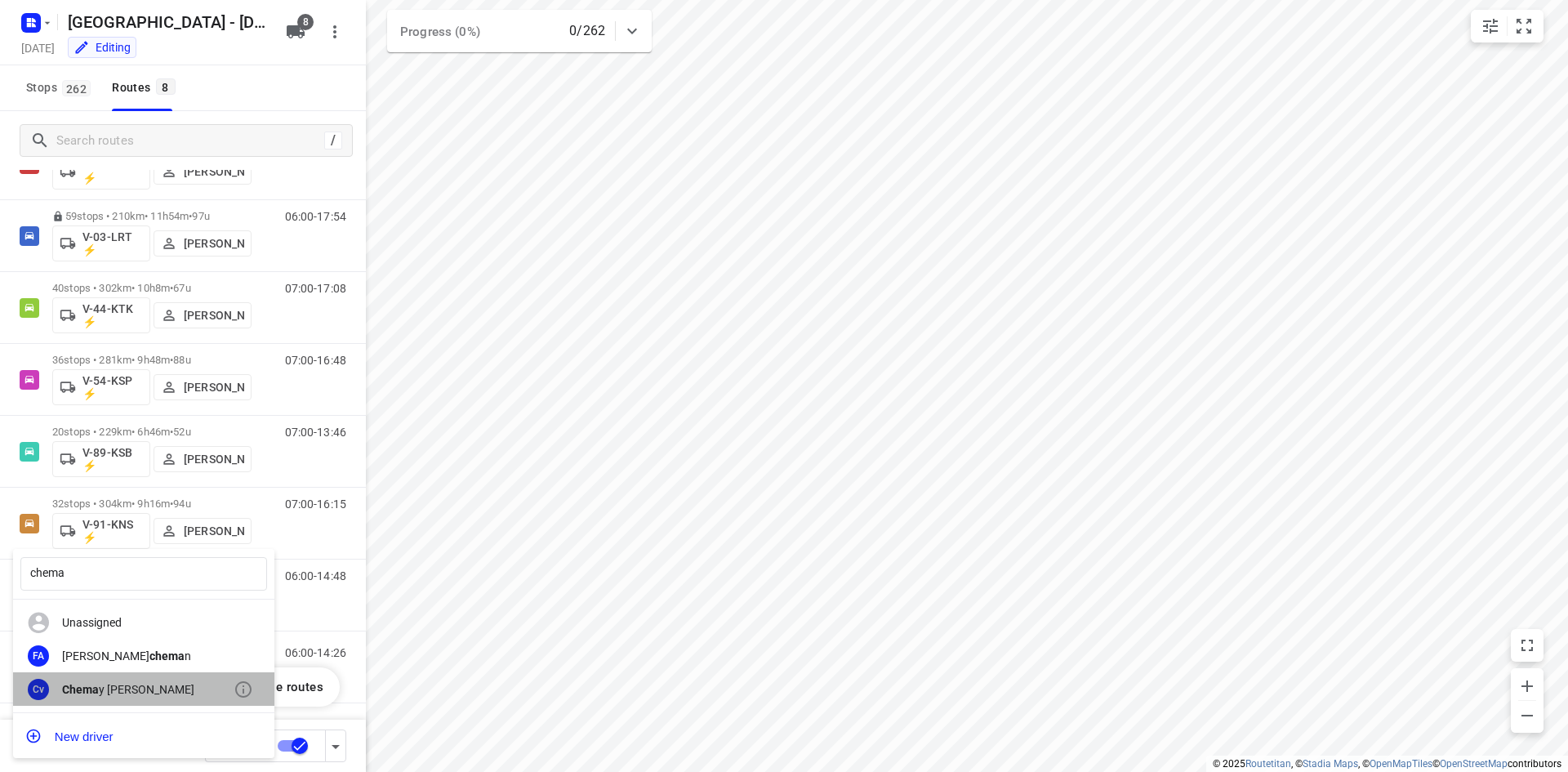
click at [98, 686] on div "Chema y van Huet" at bounding box center [148, 689] width 171 height 13
